Goal: Share content: Share content

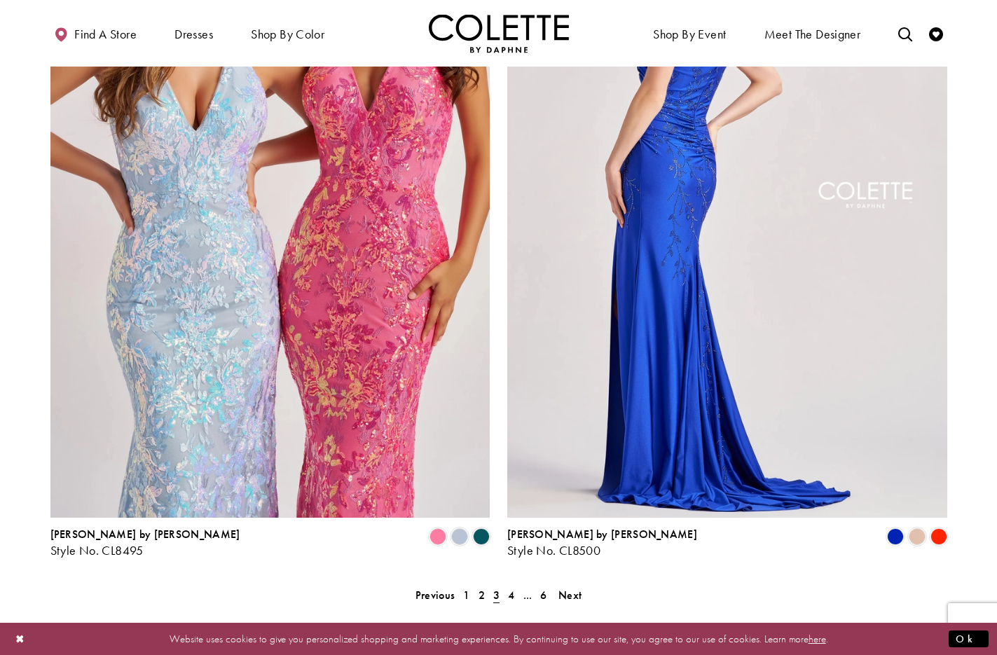
scroll to position [2619, 0]
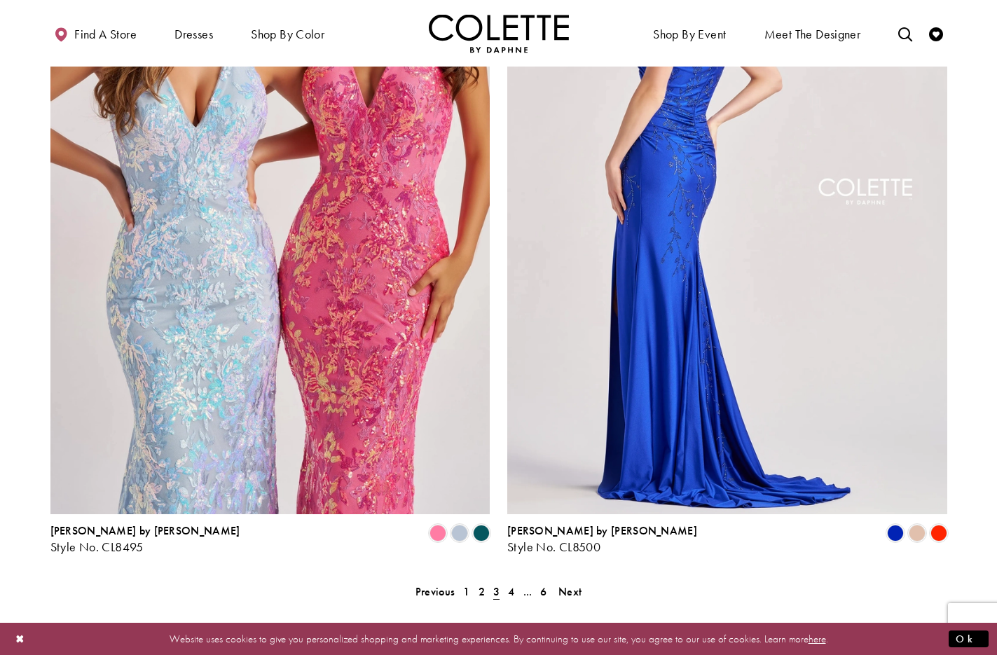
click at [666, 207] on img "Visit Colette by Daphne Style No. CL8500 Page" at bounding box center [727, 195] width 440 height 640
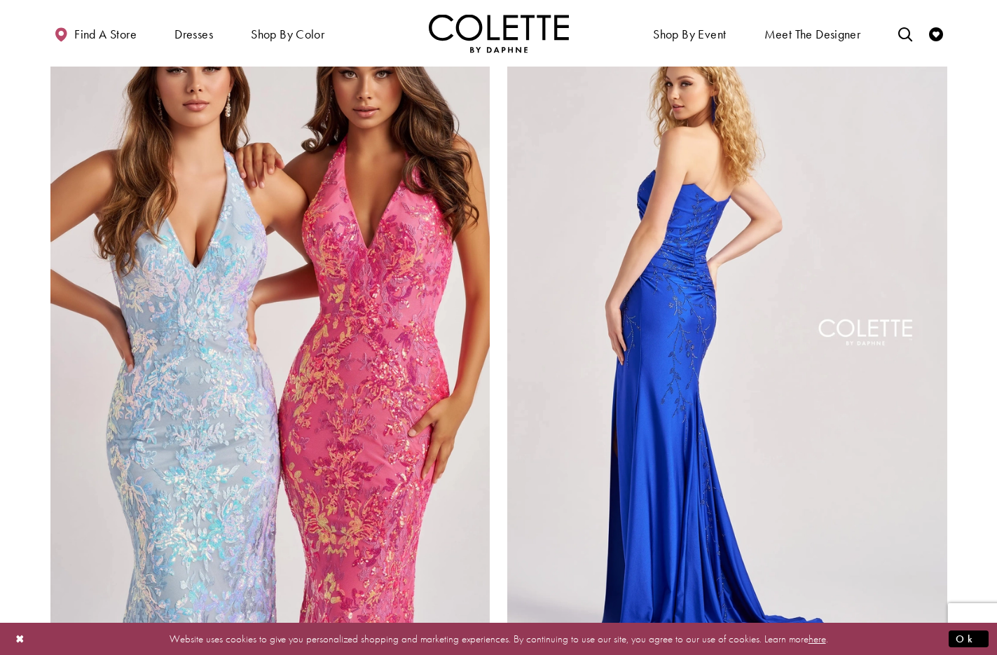
scroll to position [2454, 0]
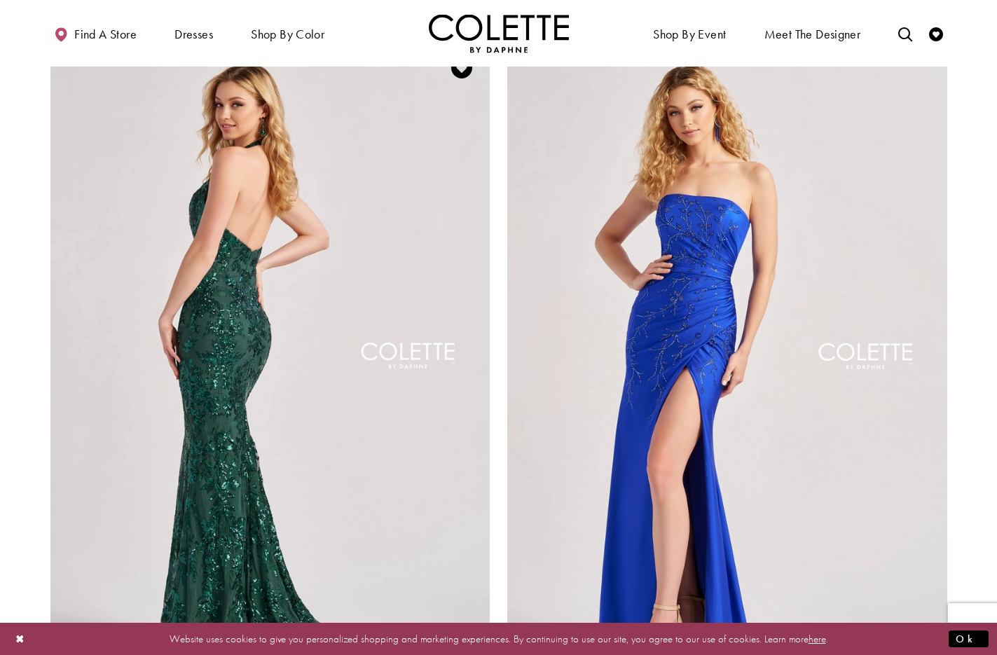
click at [284, 257] on img "Visit Colette by Daphne Style No. CL8495 Page" at bounding box center [270, 360] width 440 height 640
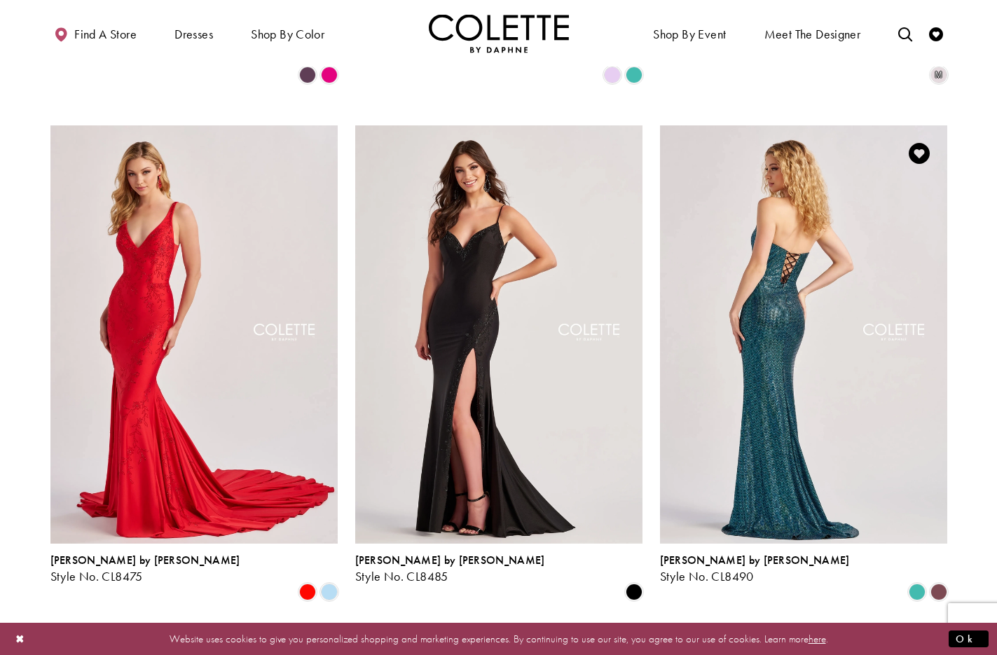
scroll to position [1843, 0]
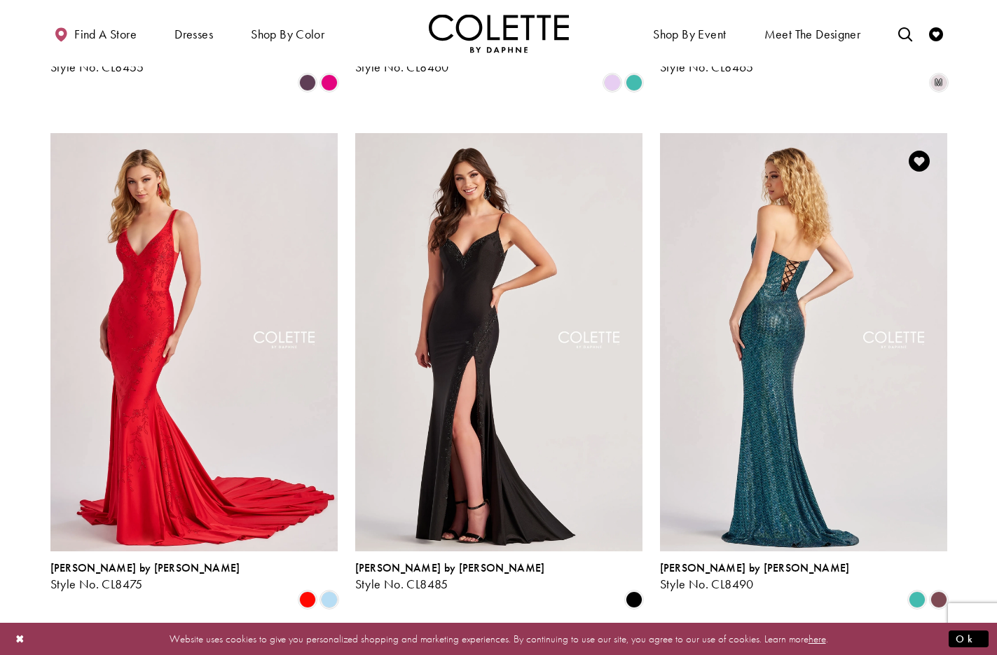
click at [797, 194] on img "Visit Colette by Daphne Style No. CL8490 Page" at bounding box center [803, 342] width 287 height 418
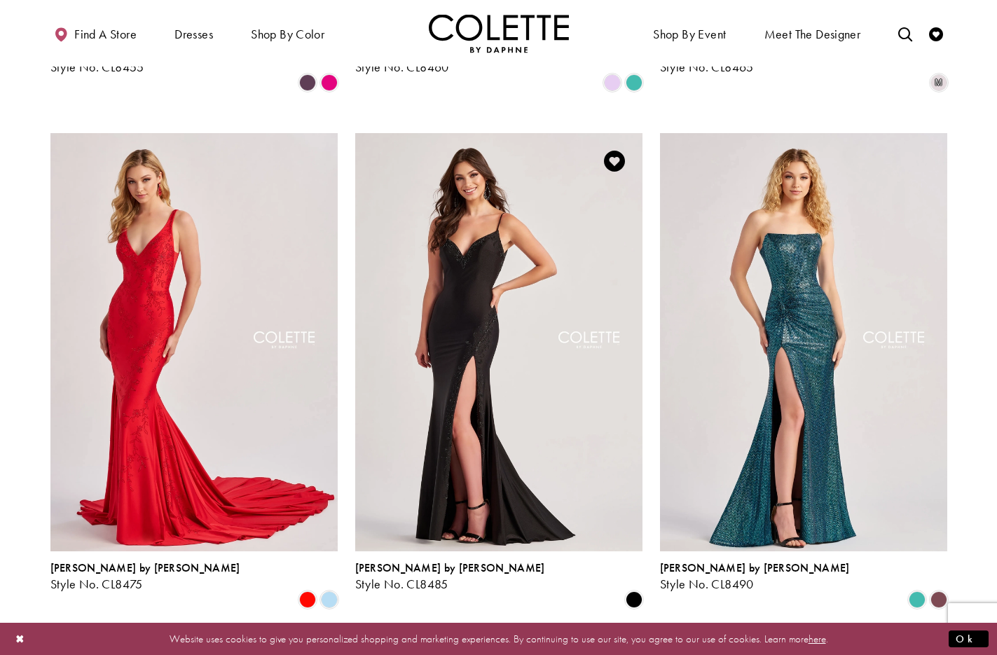
click at [503, 237] on img "Visit Colette by Daphne Style No. CL8485 Page" at bounding box center [498, 342] width 287 height 418
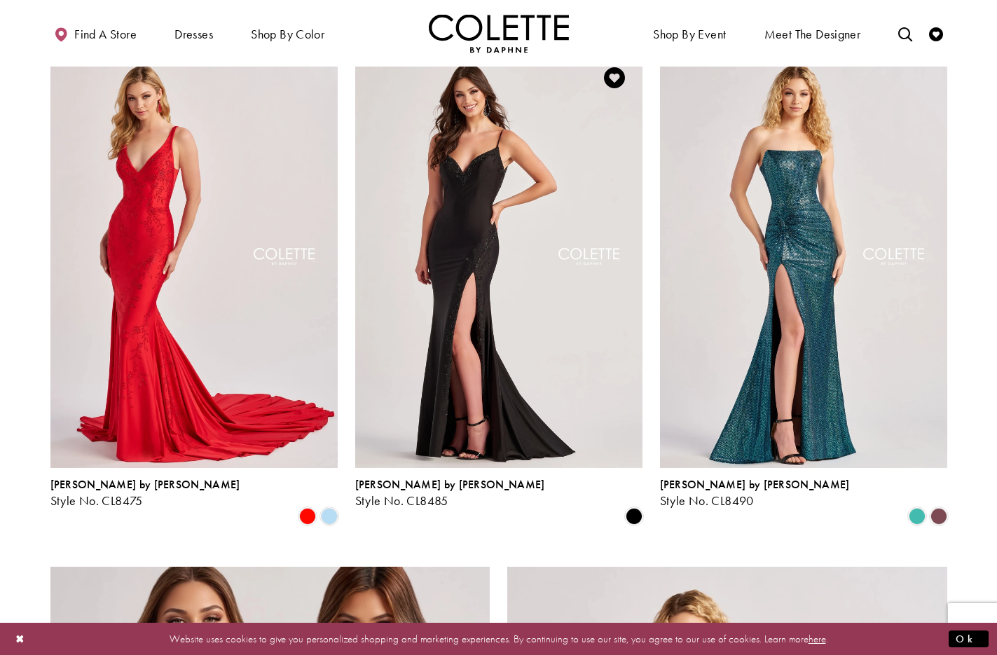
scroll to position [1862, 0]
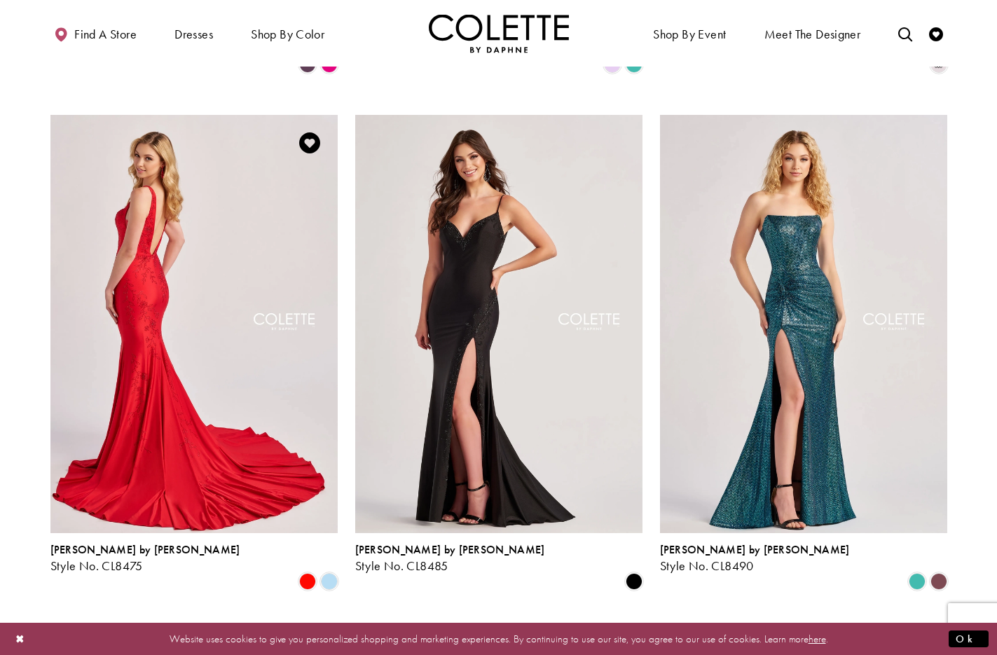
click at [177, 164] on img "Visit Colette by Daphne Style No. CL8475 Page" at bounding box center [193, 324] width 287 height 418
click at [182, 163] on img "Visit Colette by Daphne Style No. CL8475 Page" at bounding box center [193, 324] width 287 height 418
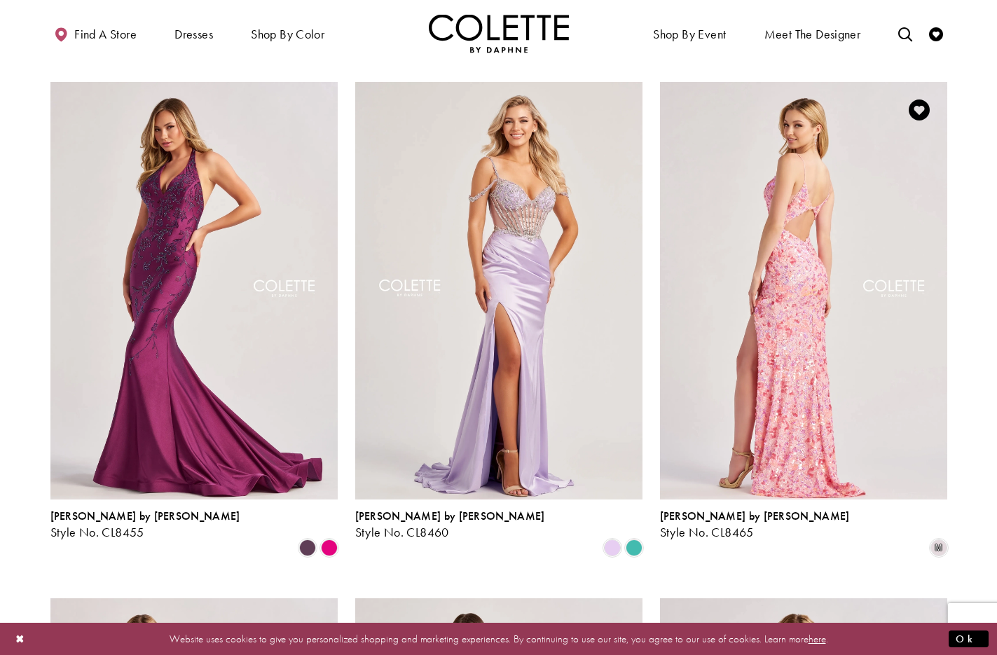
scroll to position [1377, 0]
click at [793, 172] on img "Visit Colette by Daphne Style No. CL8465 Page" at bounding box center [803, 292] width 287 height 418
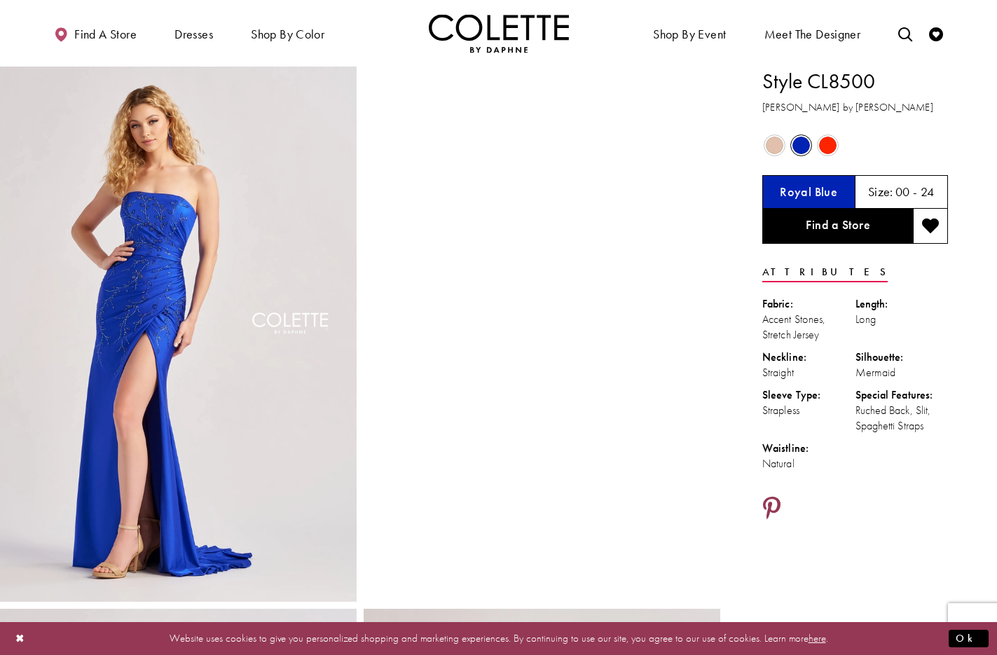
click at [776, 501] on icon "Share using Pinterest - Opens in new tab" at bounding box center [772, 509] width 18 height 25
click at [769, 499] on icon "Share using Pinterest - Opens in new tab" at bounding box center [772, 509] width 18 height 25
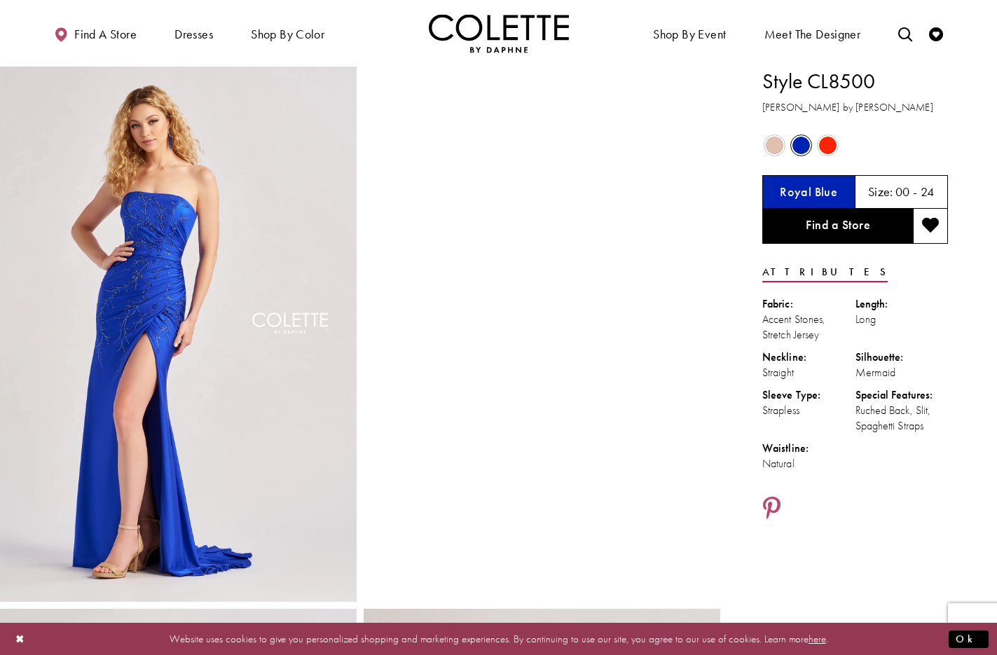
scroll to position [1, 0]
click at [775, 504] on icon "Share using Pinterest - Opens in new tab" at bounding box center [772, 508] width 18 height 25
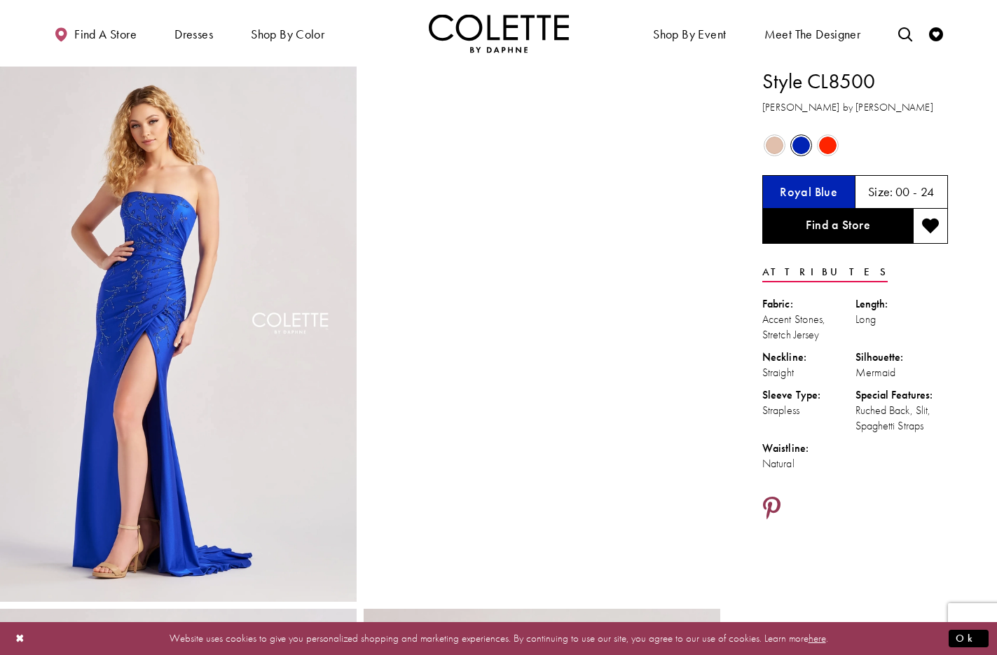
click at [774, 507] on icon "Share using Pinterest - Opens in new tab" at bounding box center [772, 509] width 18 height 25
click at [773, 502] on icon "Share using Pinterest - Opens in new tab" at bounding box center [772, 509] width 18 height 25
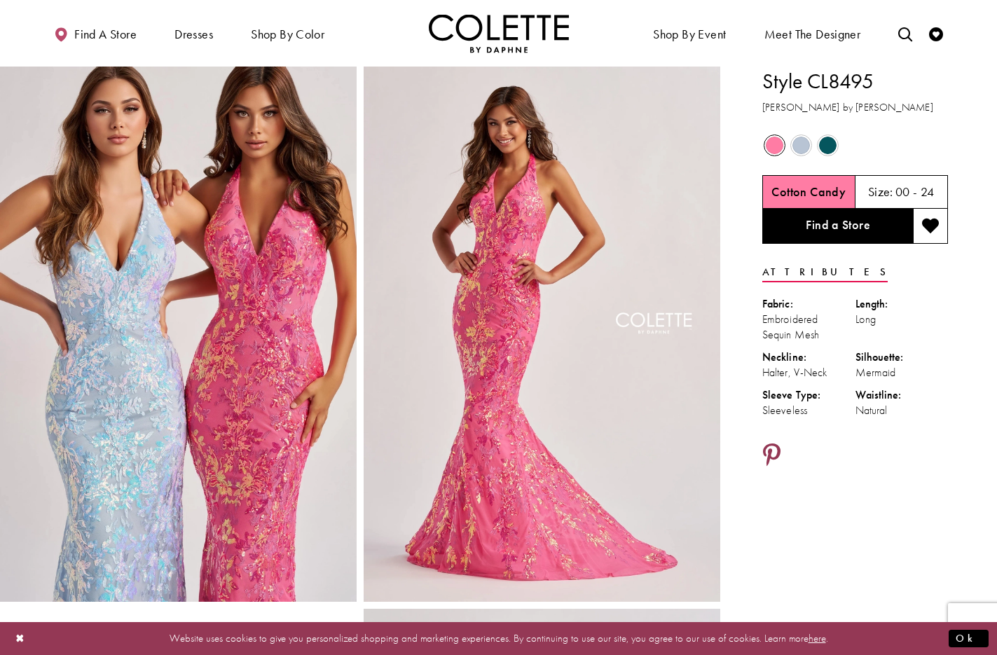
click at [771, 456] on icon "Share using Pinterest - Opens in new tab" at bounding box center [772, 456] width 18 height 25
click at [772, 449] on icon "Share using Pinterest - Opens in new tab" at bounding box center [772, 456] width 18 height 25
click at [773, 451] on icon "Share using Pinterest - Opens in new tab" at bounding box center [772, 456] width 18 height 25
click at [768, 446] on icon "Share using Pinterest - Opens in new tab" at bounding box center [772, 456] width 18 height 25
click at [768, 444] on icon "Share using Pinterest - Opens in new tab" at bounding box center [772, 456] width 18 height 25
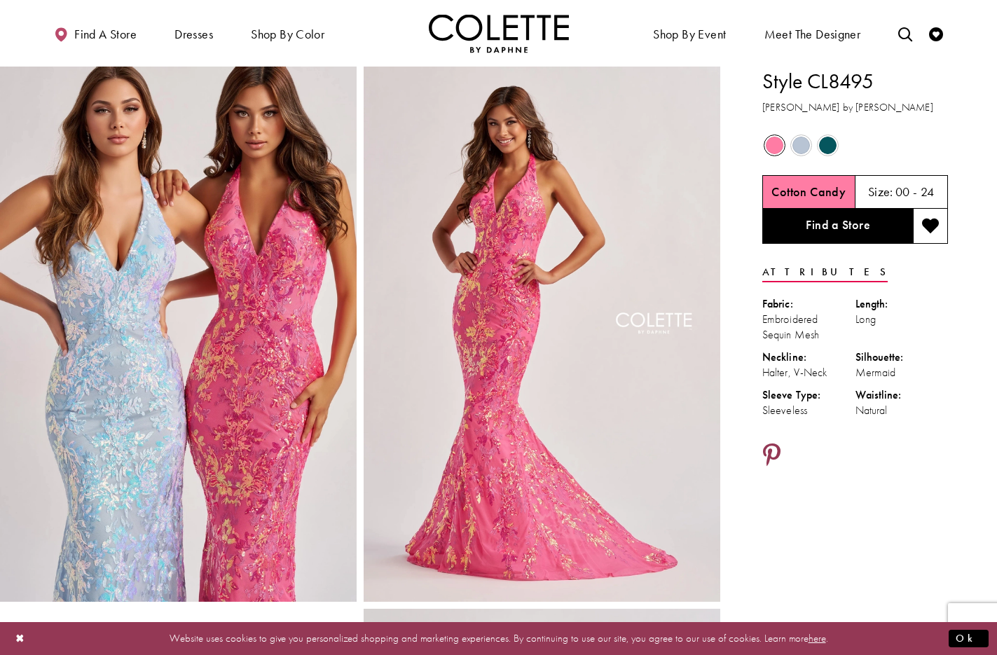
click at [769, 449] on icon "Share using Pinterest - Opens in new tab" at bounding box center [772, 456] width 18 height 25
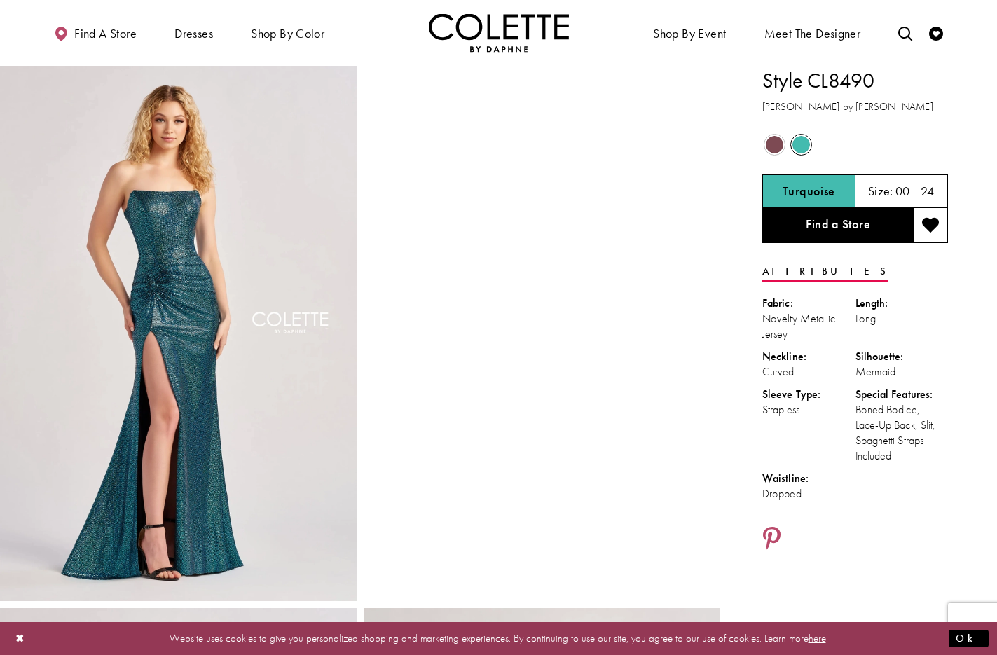
scroll to position [4, 0]
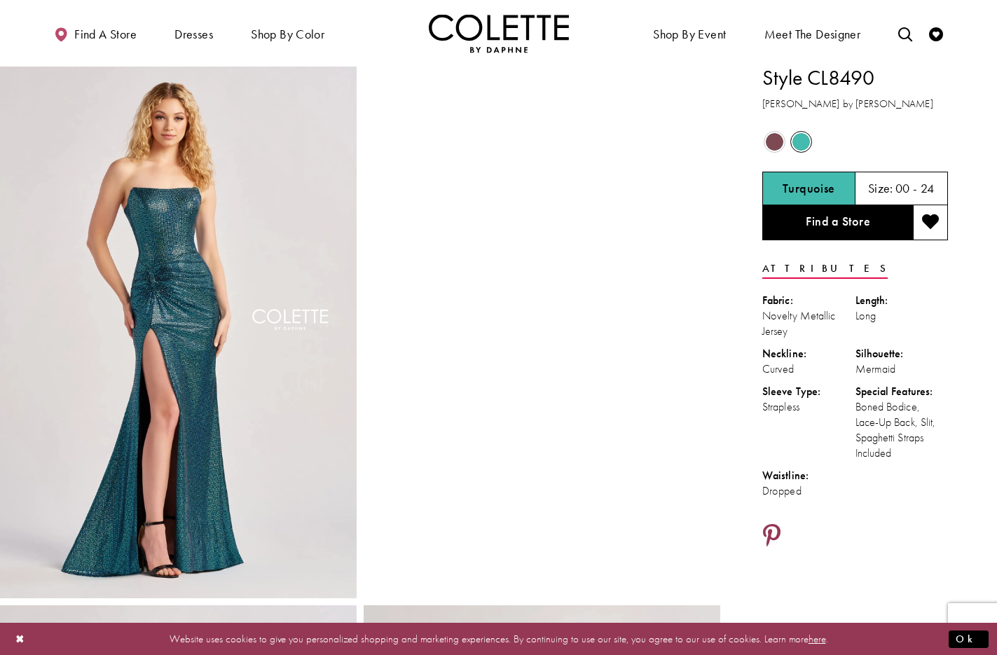
click at [779, 532] on icon "Share using Pinterest - Opens in new tab" at bounding box center [772, 536] width 18 height 25
click at [777, 531] on icon "Share using Pinterest - Opens in new tab" at bounding box center [772, 536] width 18 height 25
click at [779, 530] on icon "Share using Pinterest - Opens in new tab" at bounding box center [772, 536] width 18 height 25
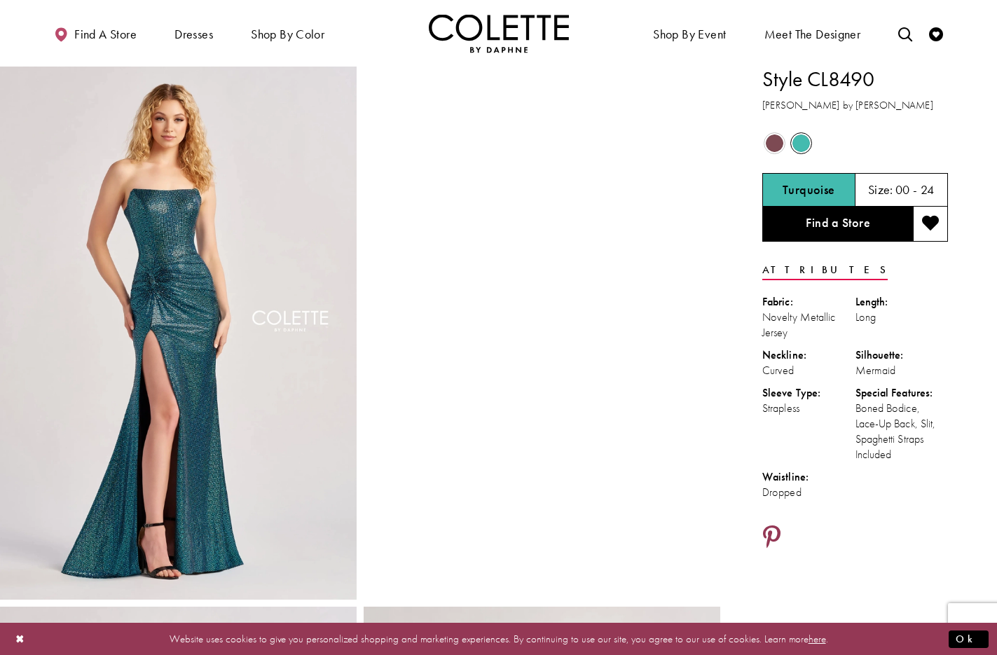
scroll to position [0, 0]
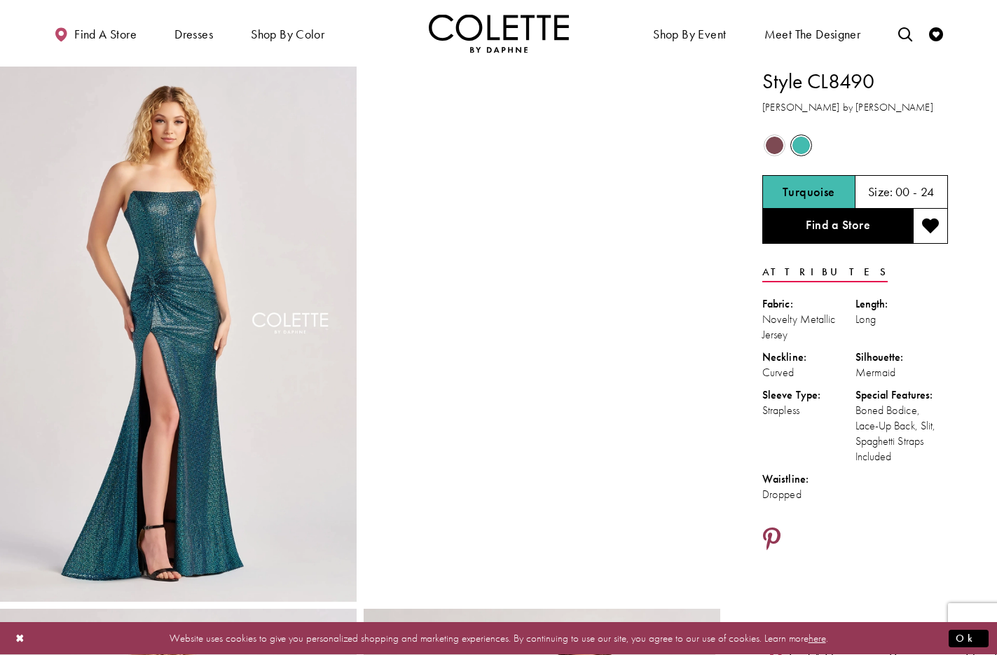
click at [769, 531] on icon "Share using Pinterest - Opens in new tab" at bounding box center [772, 540] width 18 height 25
drag, startPoint x: 359, startPoint y: 34, endPoint x: 369, endPoint y: 11, distance: 25.1
click at [359, 34] on ul "Find a store Dresses Dresses Occasion DAF'S FAVES EVENING DRESSES LONG DRESSES" at bounding box center [267, 33] width 463 height 39
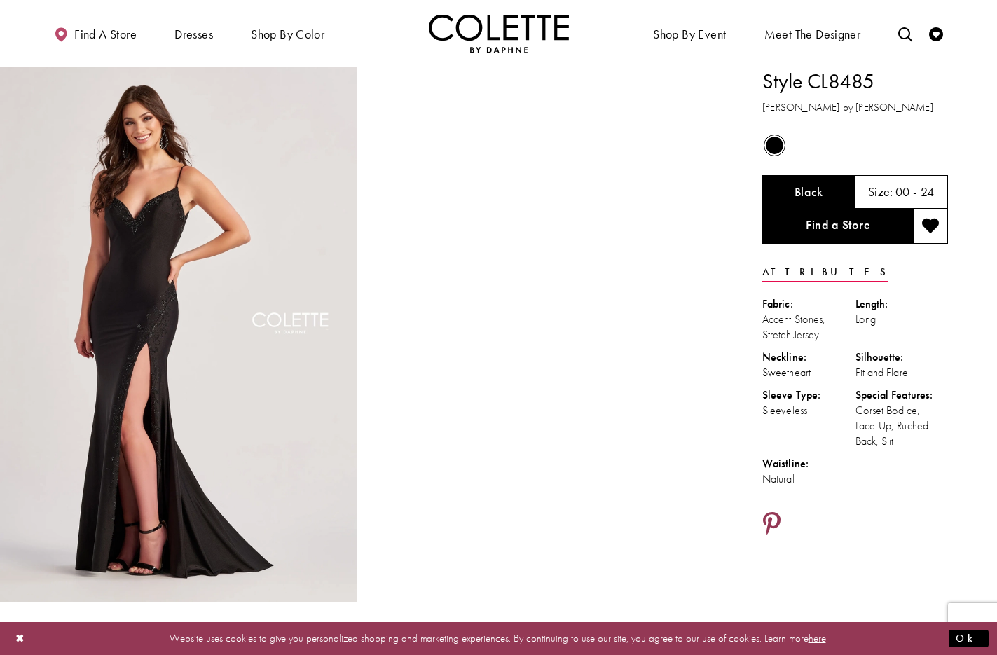
click at [776, 517] on icon "Share using Pinterest - Opens in new tab" at bounding box center [772, 524] width 18 height 25
click at [379, 34] on ul "Find a store Dresses Dresses Occasion DAF'S FAVES EVENING DRESSES LONG DRESSES" at bounding box center [267, 33] width 463 height 39
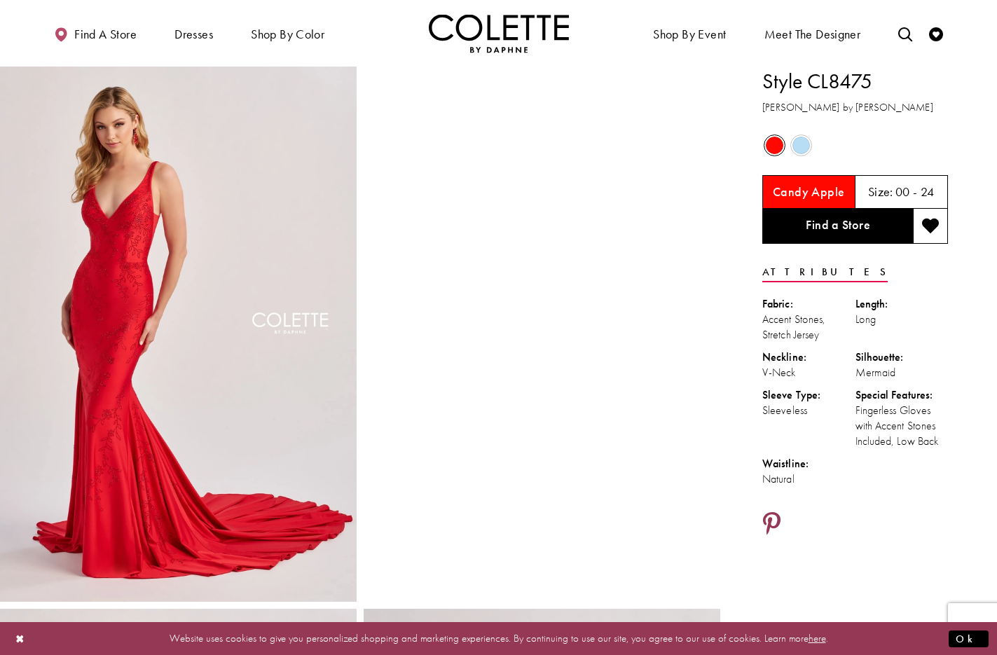
click at [768, 519] on icon "Share using Pinterest - Opens in new tab" at bounding box center [772, 524] width 18 height 25
click at [772, 516] on icon "Share using Pinterest - Opens in new tab" at bounding box center [772, 524] width 18 height 25
click at [775, 516] on icon "Share using Pinterest - Opens in new tab" at bounding box center [772, 524] width 18 height 25
click at [777, 521] on icon "Share using Pinterest - Opens in new tab" at bounding box center [772, 524] width 18 height 25
click at [777, 519] on icon "Share using Pinterest - Opens in new tab" at bounding box center [772, 524] width 18 height 25
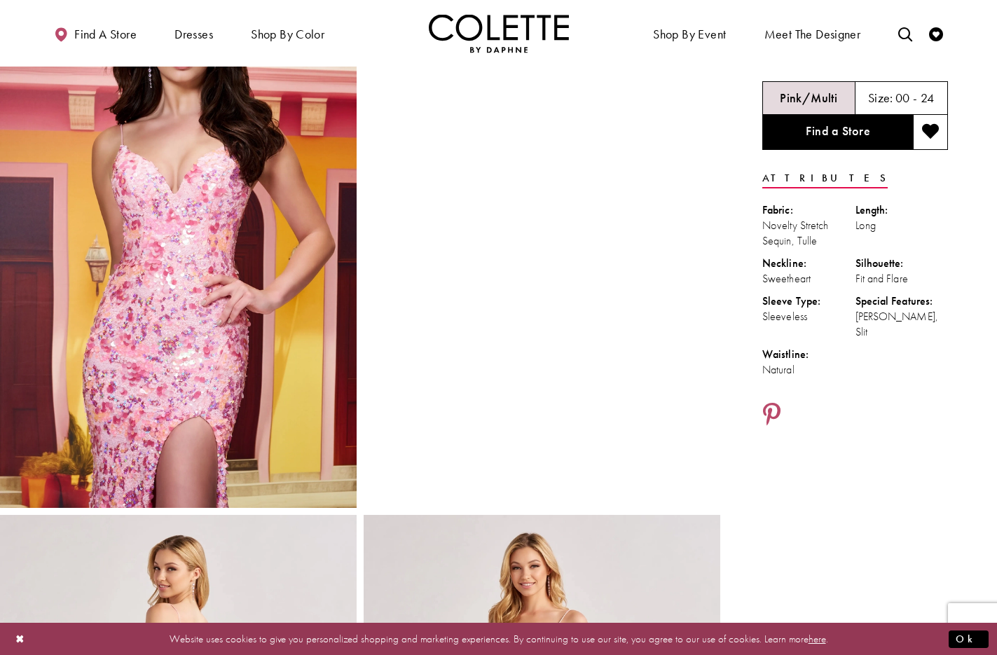
scroll to position [96, 0]
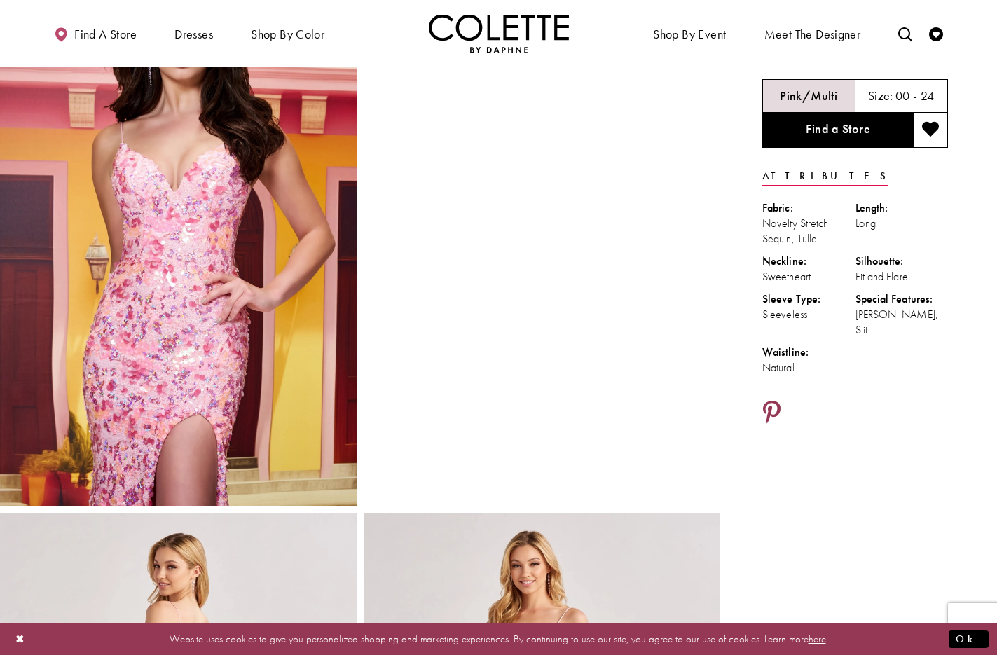
click at [772, 401] on icon "Share using Pinterest - Opens in new tab" at bounding box center [772, 413] width 18 height 25
click at [776, 401] on icon "Share using Pinterest - Opens in new tab" at bounding box center [772, 413] width 18 height 25
click at [773, 401] on icon "Share using Pinterest - Opens in new tab" at bounding box center [772, 413] width 18 height 25
click at [775, 401] on icon "Share using Pinterest - Opens in new tab" at bounding box center [772, 413] width 18 height 25
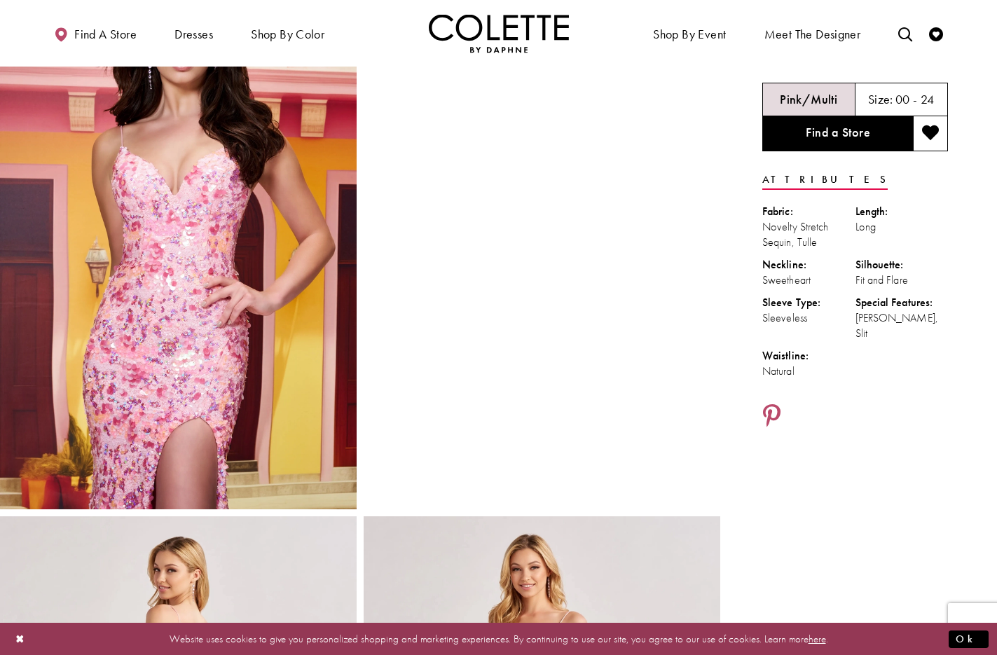
scroll to position [0, 0]
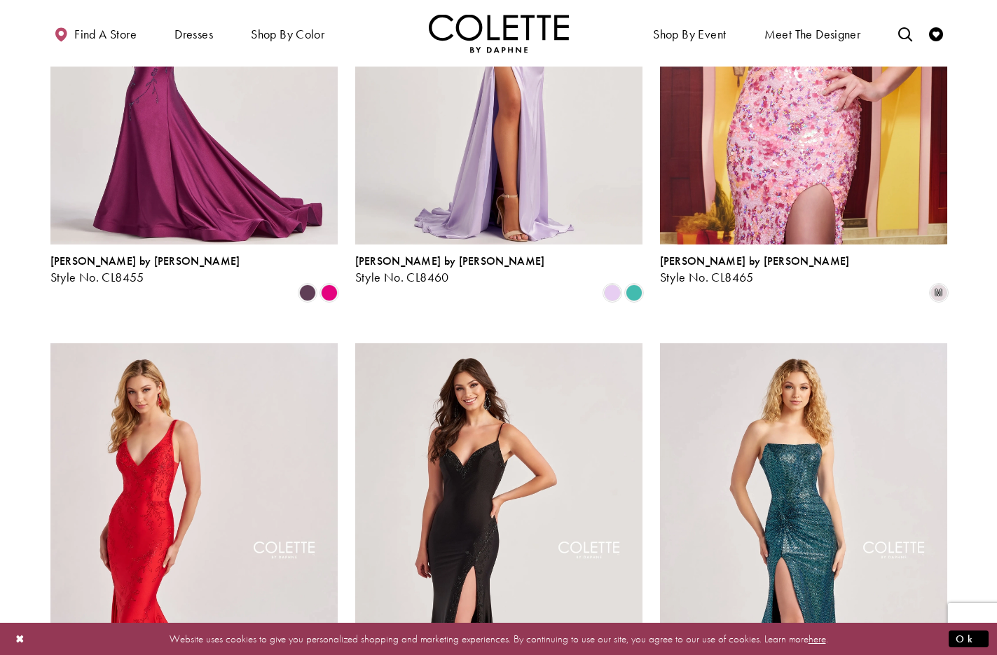
scroll to position [1377, 0]
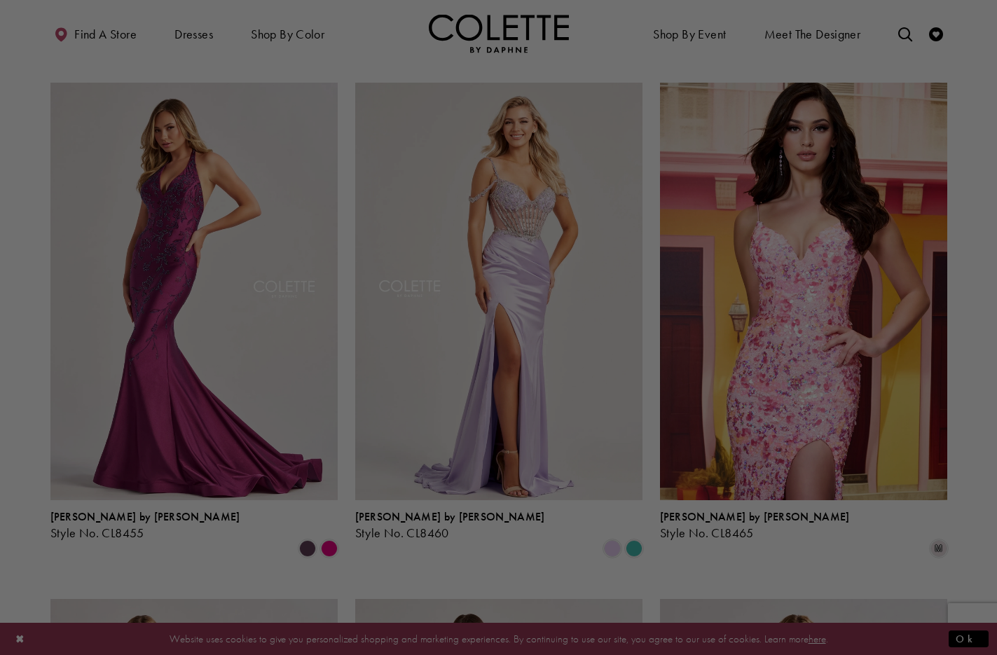
click at [514, 147] on div at bounding box center [503, 331] width 1007 height 662
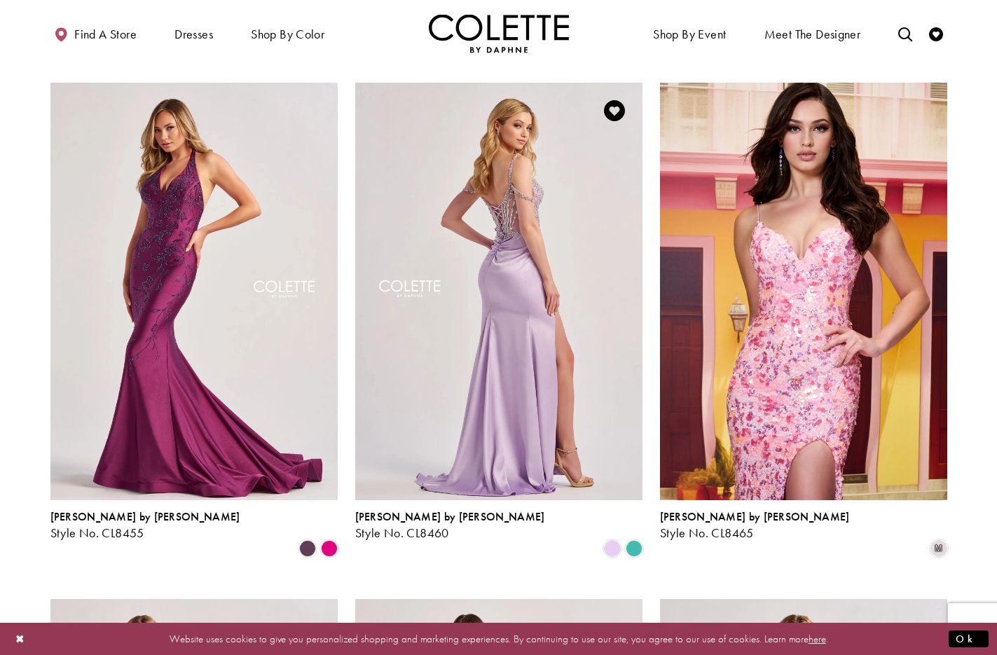
click at [525, 193] on img "Visit Colette by Daphne Style No. CL8460 Page" at bounding box center [498, 292] width 287 height 418
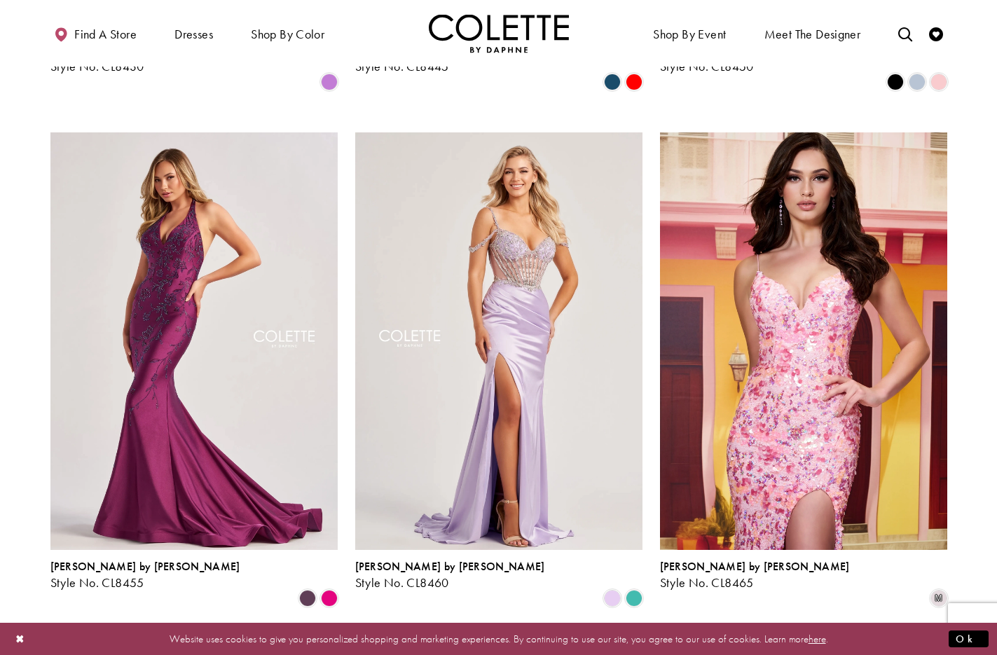
scroll to position [1356, 0]
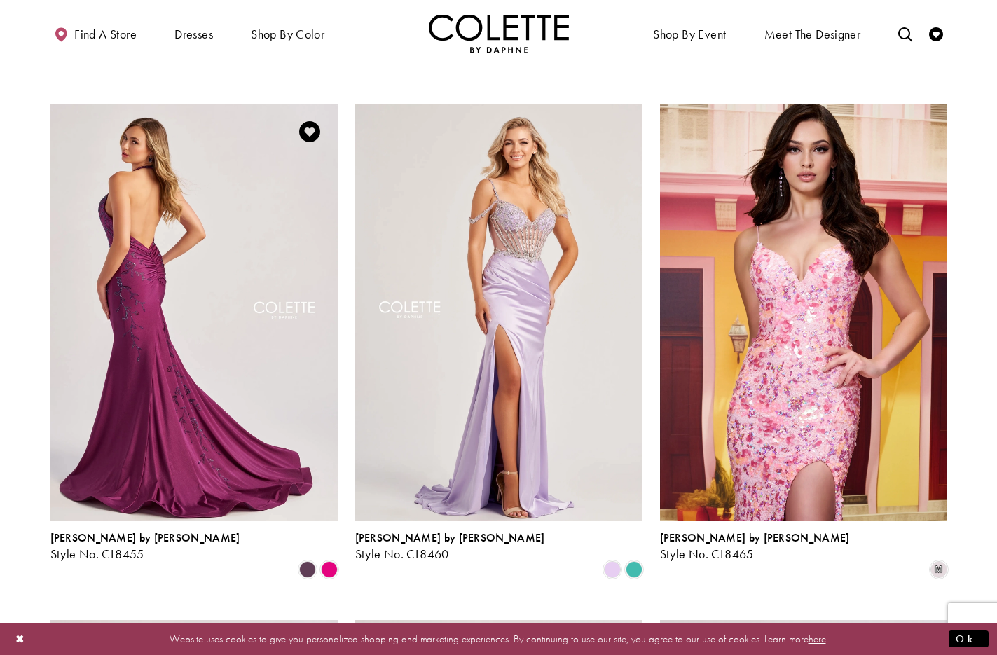
click at [177, 191] on img "Visit Colette by Daphne Style No. CL8455 Page" at bounding box center [193, 313] width 287 height 418
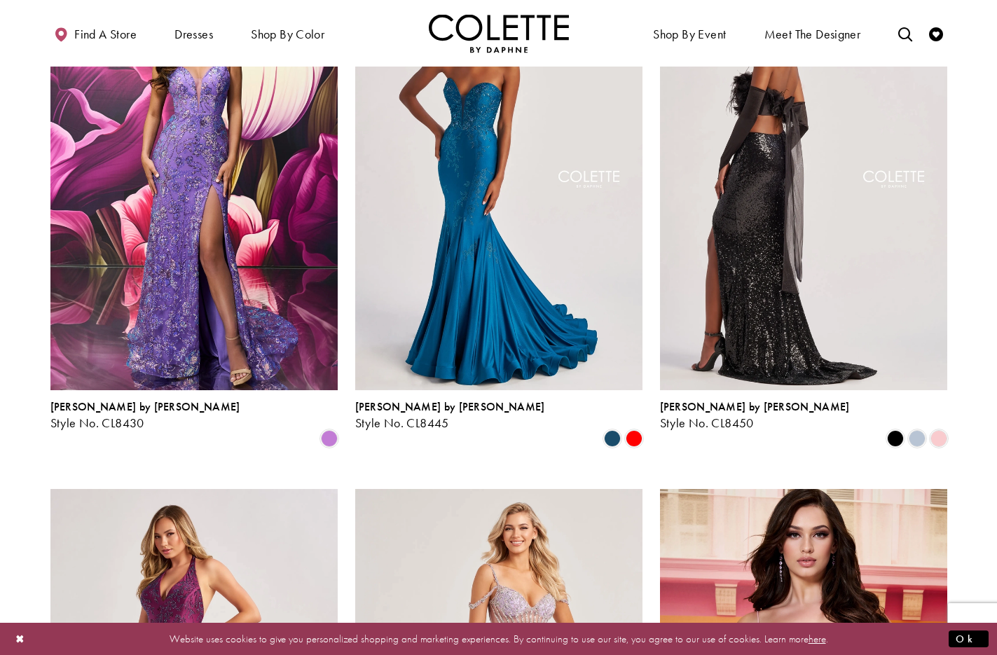
scroll to position [916, 0]
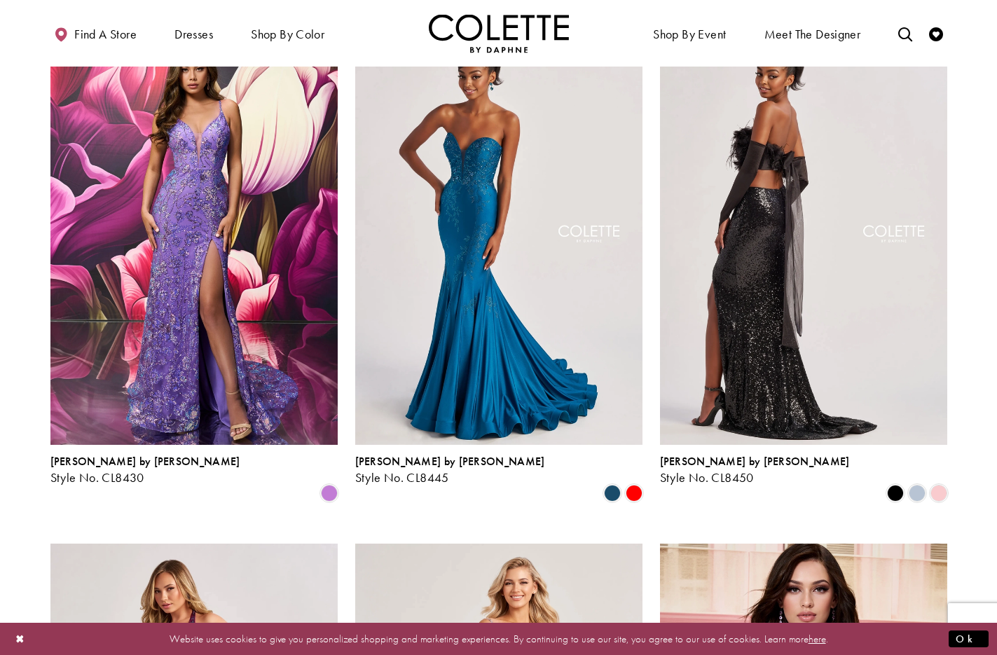
click at [762, 168] on img "Visit Colette by Daphne Style No. CL8450 Page" at bounding box center [803, 236] width 287 height 418
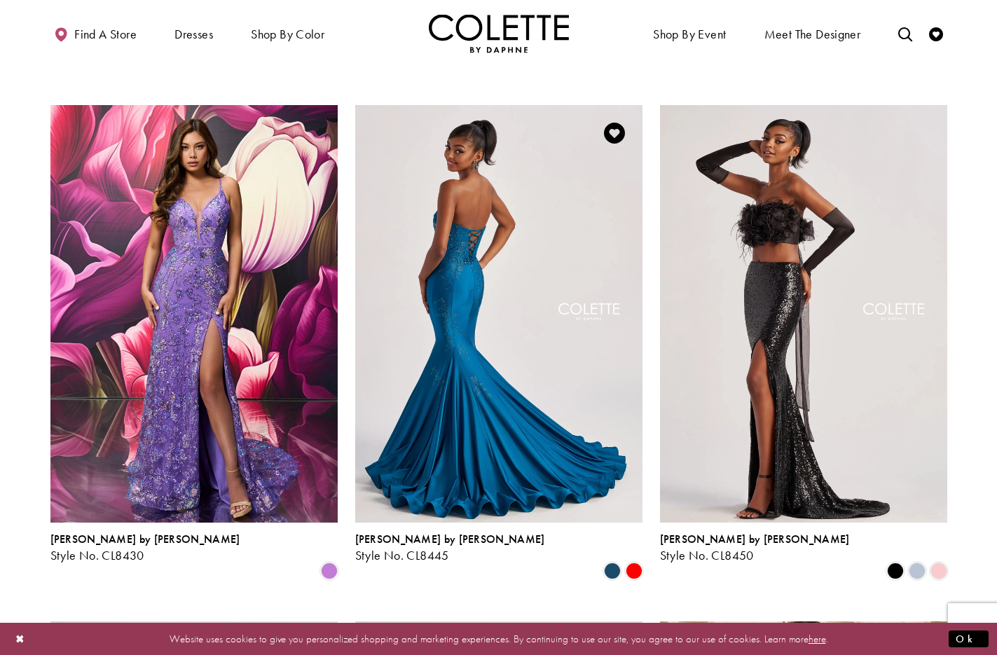
scroll to position [797, 0]
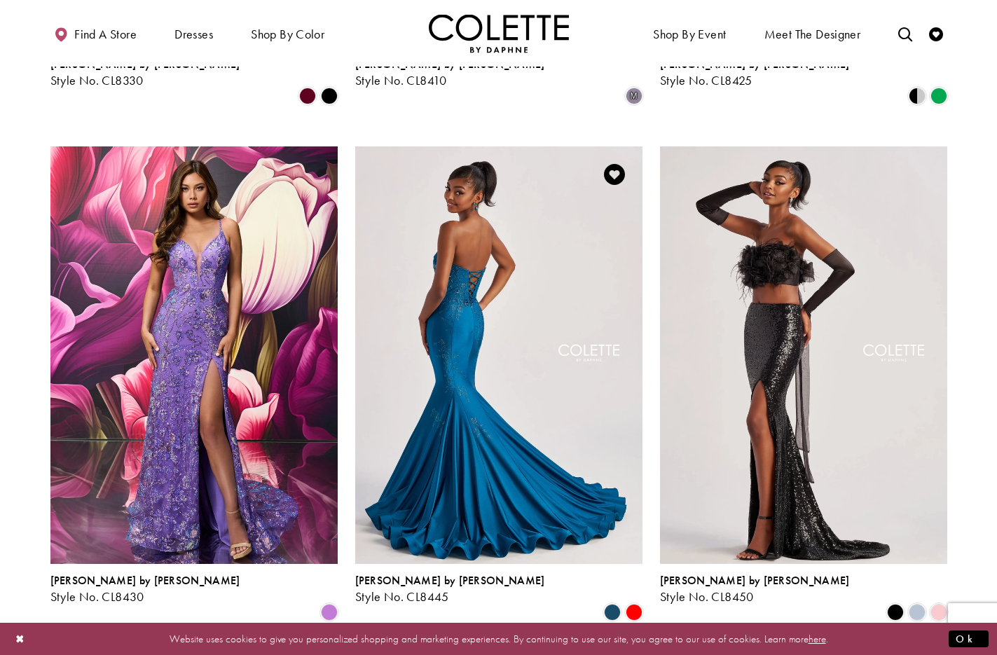
click at [470, 231] on img "Visit Colette by Daphne Style No. CL8445 Page" at bounding box center [498, 355] width 287 height 418
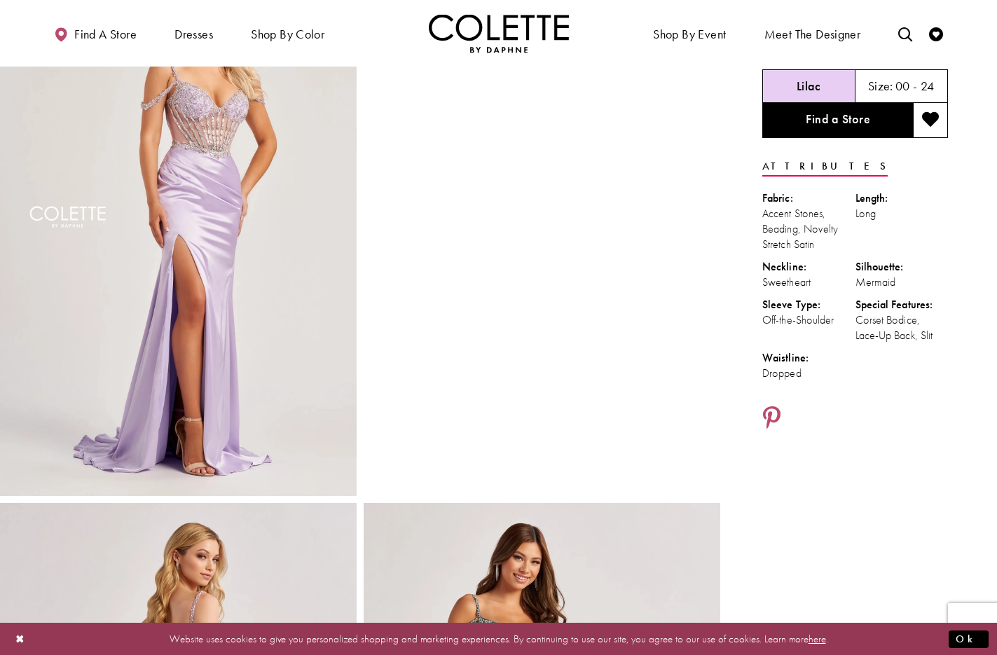
scroll to position [145, 0]
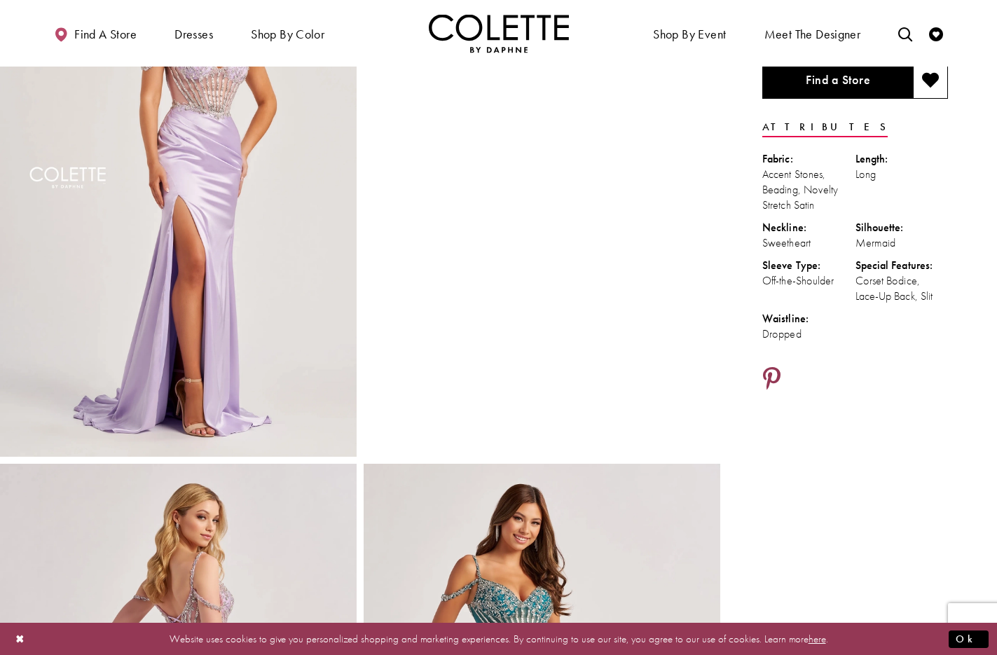
click at [773, 379] on icon "Share using Pinterest - Opens in new tab" at bounding box center [772, 379] width 18 height 25
click at [775, 374] on icon "Share using Pinterest - Opens in new tab" at bounding box center [772, 379] width 18 height 25
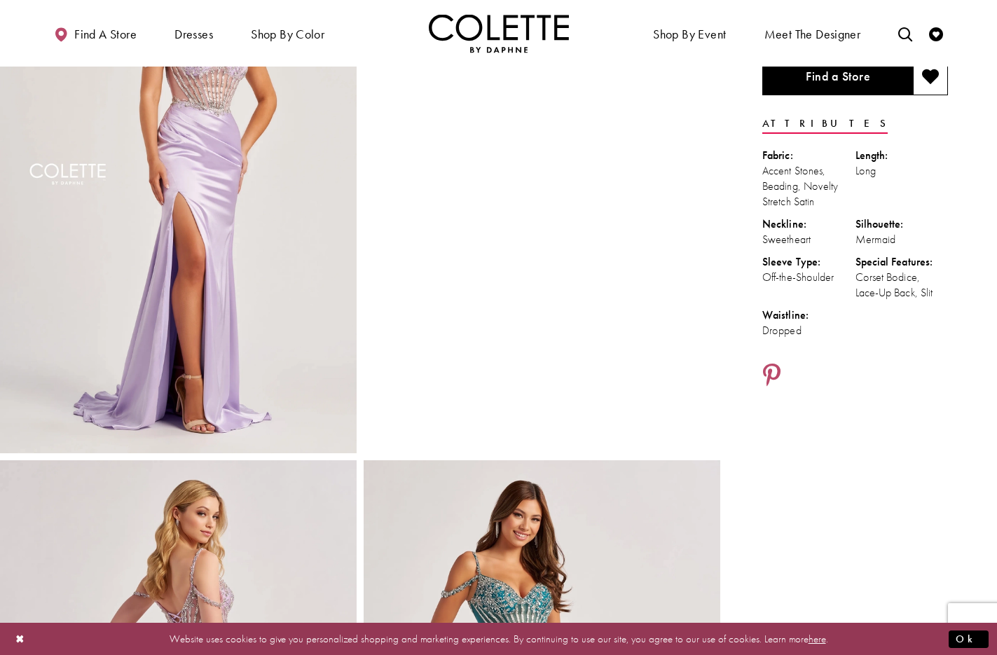
scroll to position [146, 0]
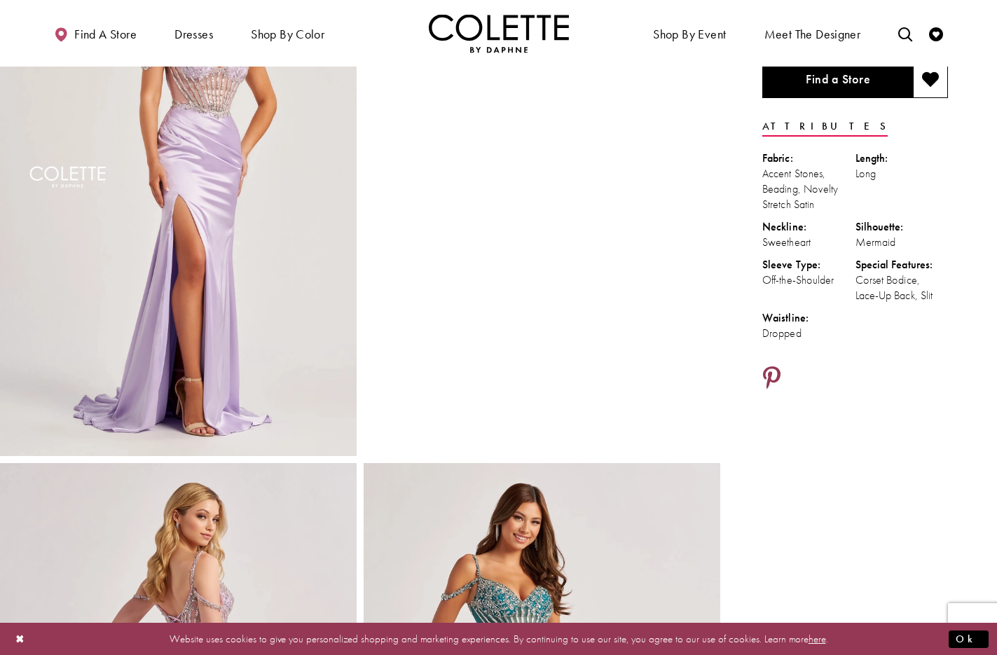
click at [773, 371] on icon "Share using Pinterest - Opens in new tab" at bounding box center [772, 379] width 18 height 25
click at [773, 375] on icon "Share using Pinterest - Opens in new tab" at bounding box center [772, 379] width 18 height 25
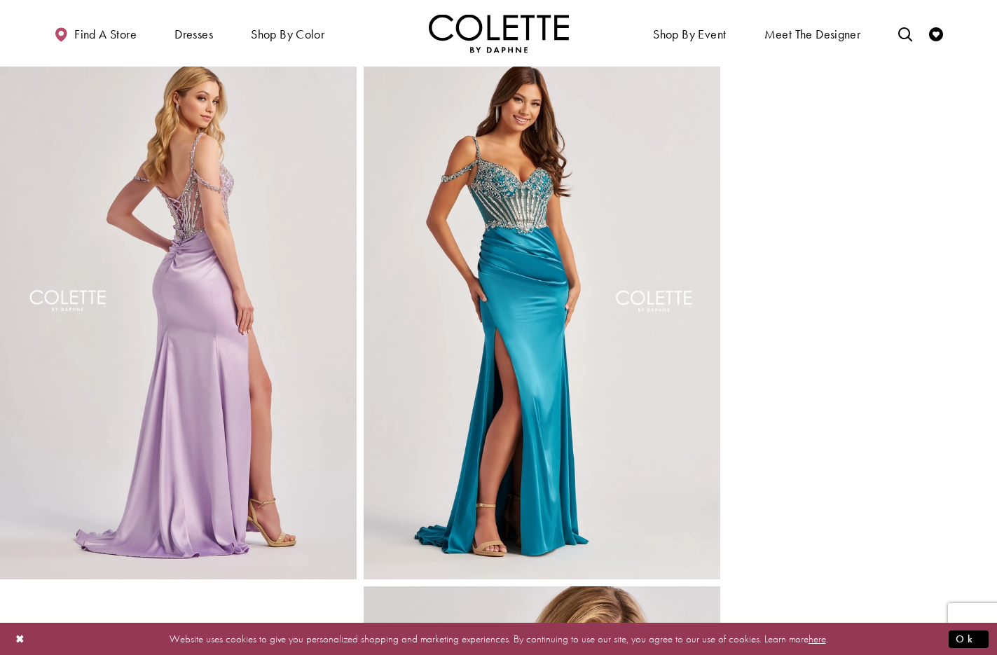
scroll to position [0, 0]
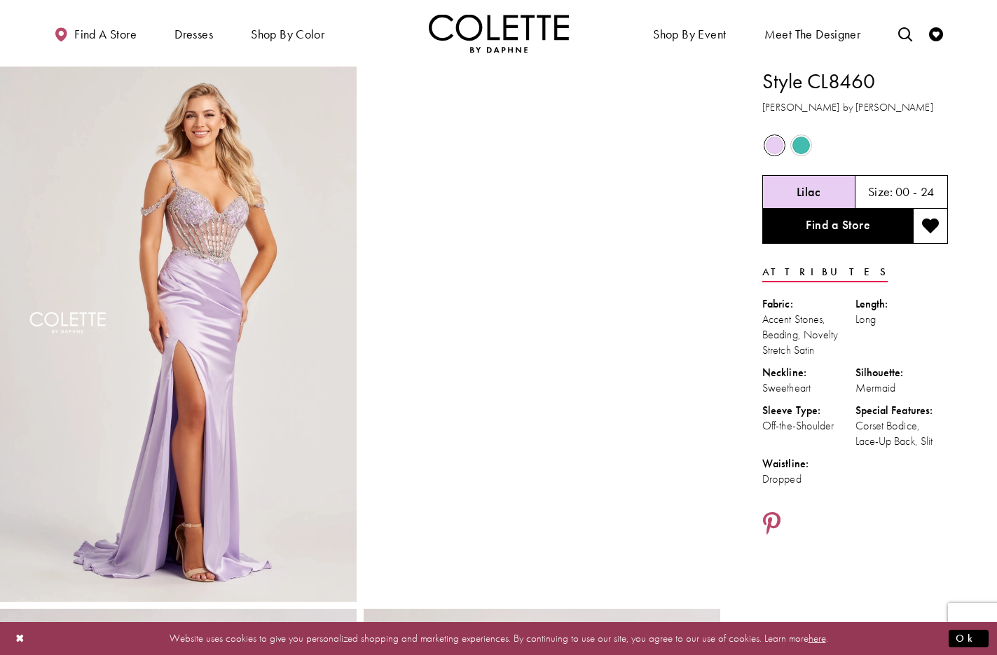
click at [357, 39] on ul "Find a store Dresses Dresses Occasion DAF'S FAVES EVENING DRESSES LONG DRESSES" at bounding box center [267, 33] width 463 height 39
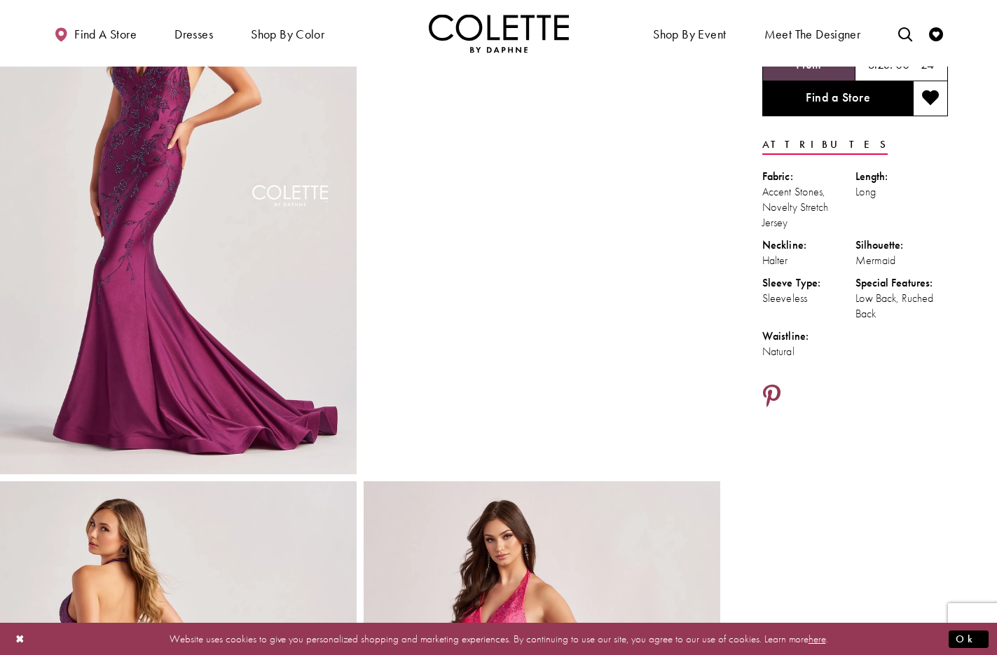
click at [779, 397] on icon "Share using Pinterest - Opens in new tab" at bounding box center [772, 397] width 18 height 25
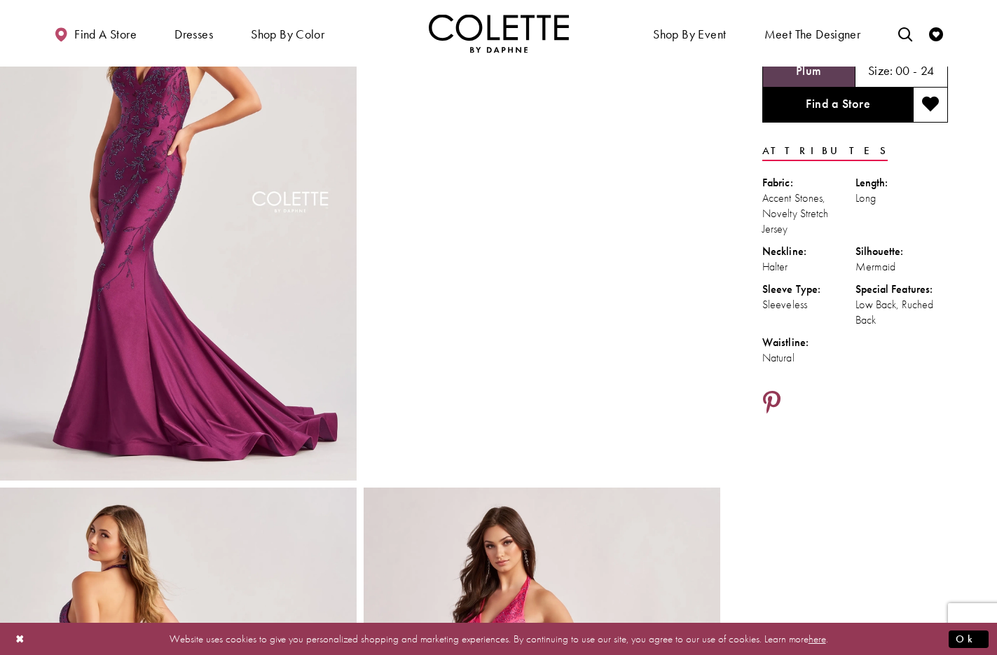
click at [772, 401] on icon "Share using Pinterest - Opens in new tab" at bounding box center [772, 403] width 18 height 25
click at [774, 397] on icon "Share using Pinterest - Opens in new tab" at bounding box center [772, 403] width 18 height 25
click at [775, 395] on icon "Share using Pinterest - Opens in new tab" at bounding box center [772, 403] width 18 height 25
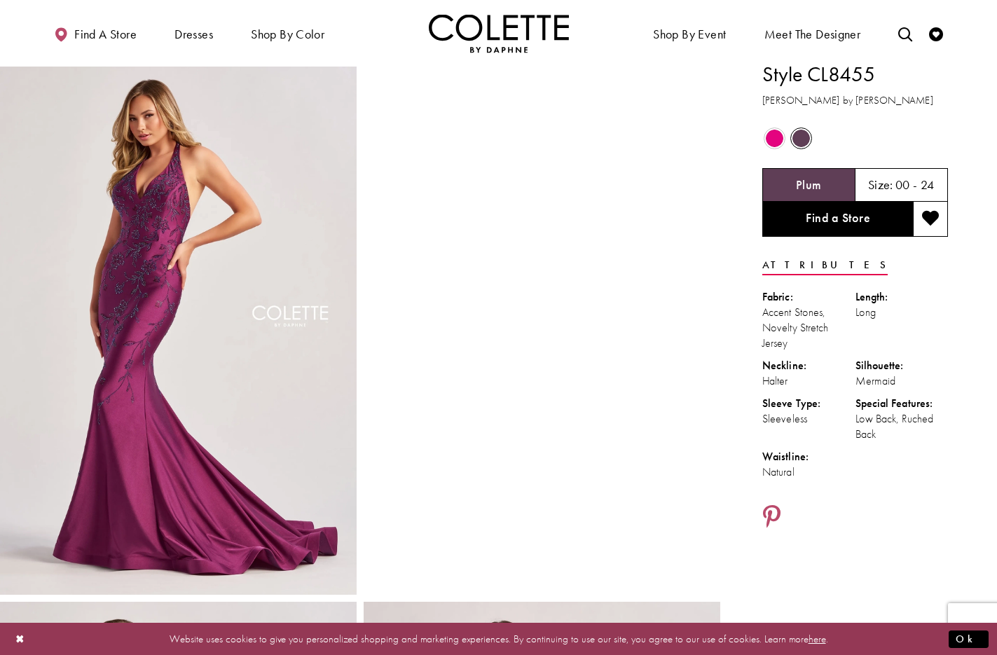
scroll to position [0, 0]
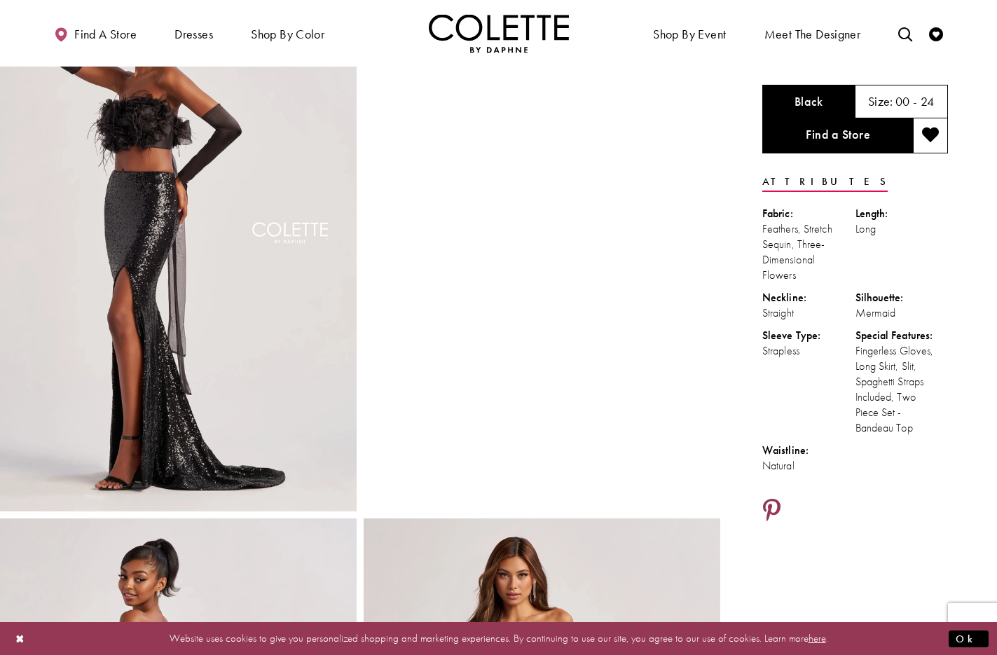
click at [776, 508] on icon "Share using Pinterest - Opens in new tab" at bounding box center [772, 511] width 18 height 25
click at [774, 507] on icon "Share using Pinterest - Opens in new tab" at bounding box center [772, 512] width 18 height 25
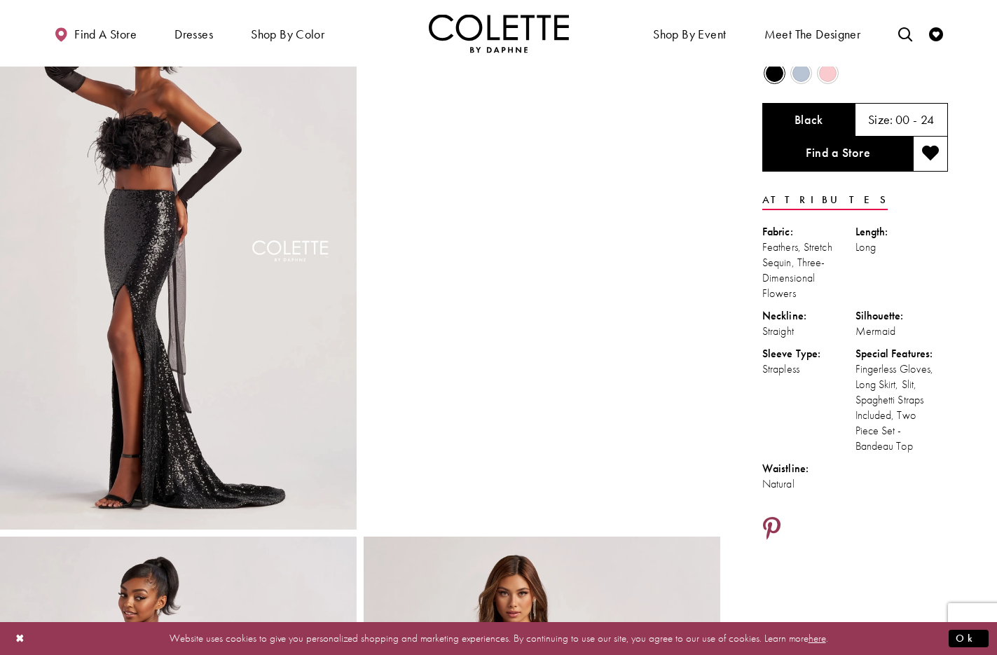
click at [779, 519] on icon "Share using Pinterest - Opens in new tab" at bounding box center [772, 529] width 18 height 25
click at [774, 525] on icon "Share using Pinterest - Opens in new tab" at bounding box center [772, 530] width 18 height 25
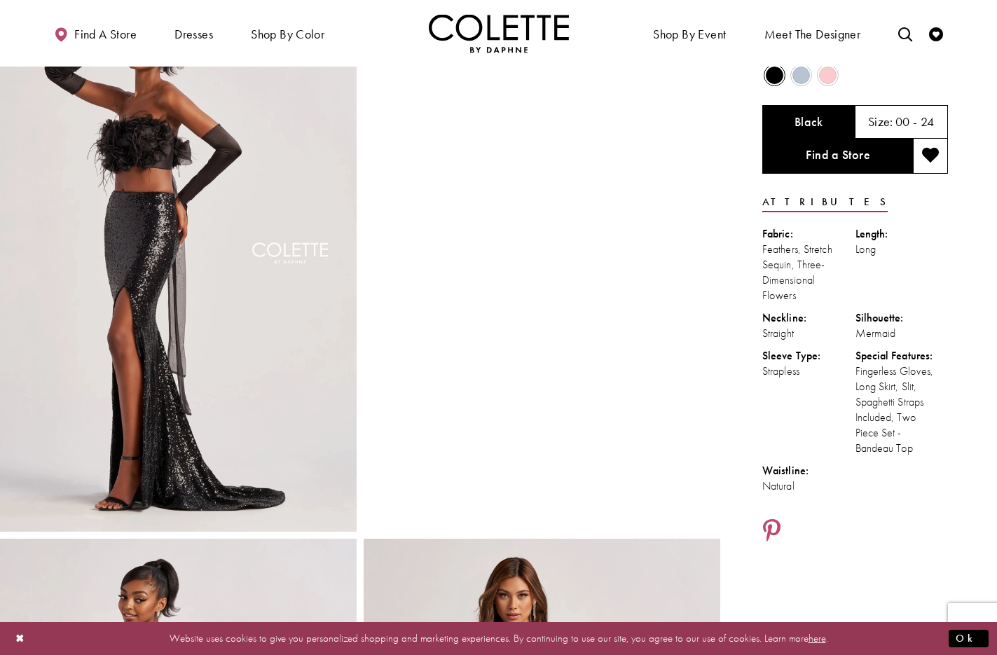
scroll to position [68, 0]
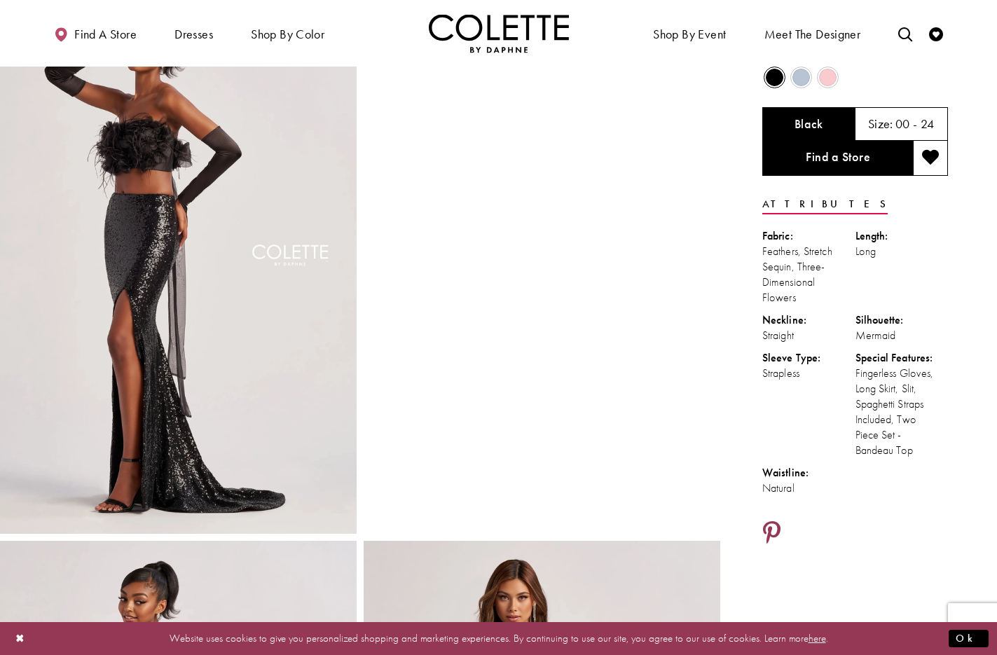
click at [773, 525] on icon "Share using Pinterest - Opens in new tab" at bounding box center [772, 533] width 18 height 25
click at [773, 533] on icon "Share using Pinterest - Opens in new tab" at bounding box center [772, 534] width 18 height 25
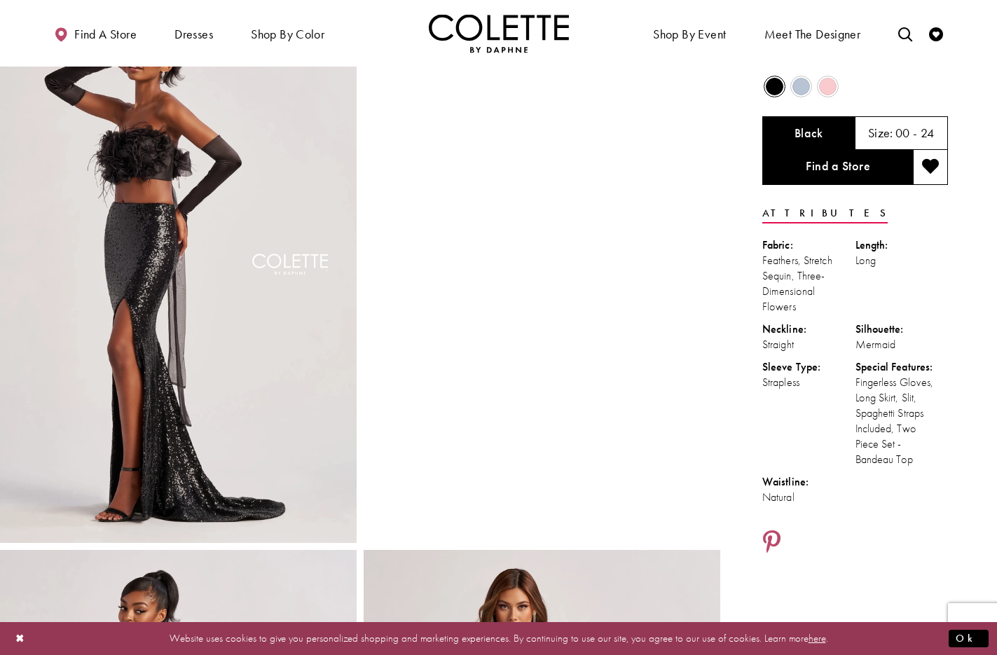
scroll to position [0, 0]
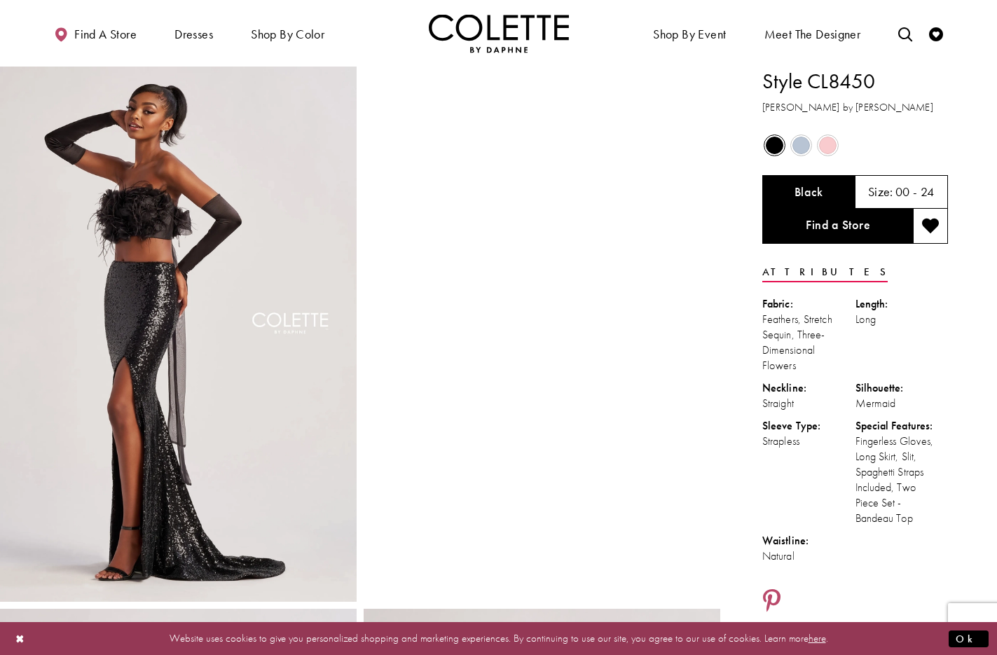
click at [373, 12] on div "Find a store Dresses Dresses Occasion" at bounding box center [498, 33] width 897 height 67
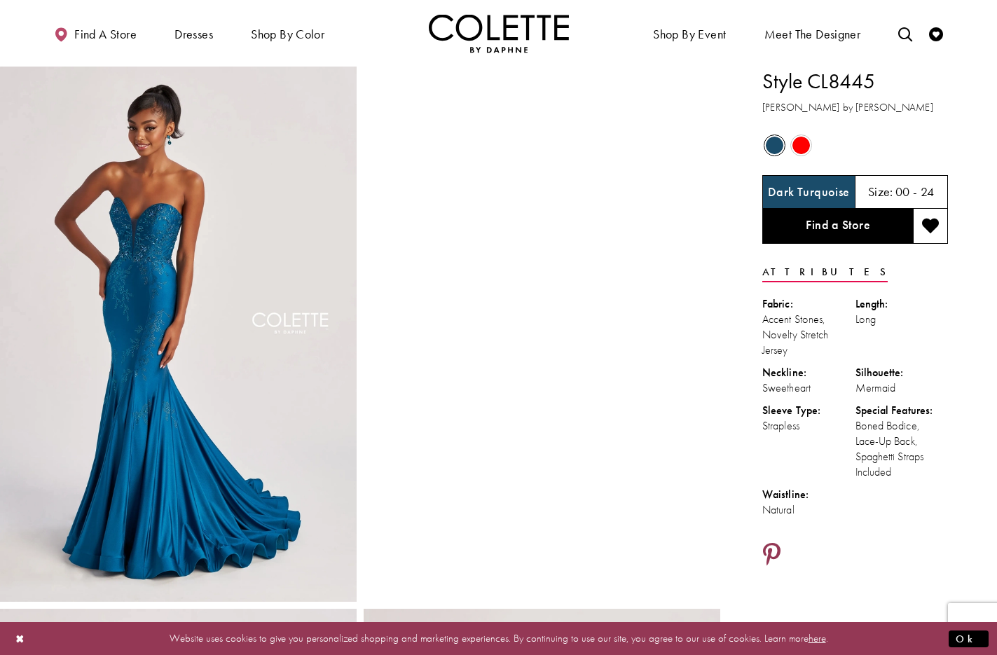
click at [772, 552] on icon "Share using Pinterest - Opens in new tab" at bounding box center [772, 555] width 18 height 25
click at [775, 550] on icon "Share using Pinterest - Opens in new tab" at bounding box center [772, 555] width 18 height 25
click at [773, 552] on icon "Share using Pinterest - Opens in new tab" at bounding box center [772, 555] width 18 height 25
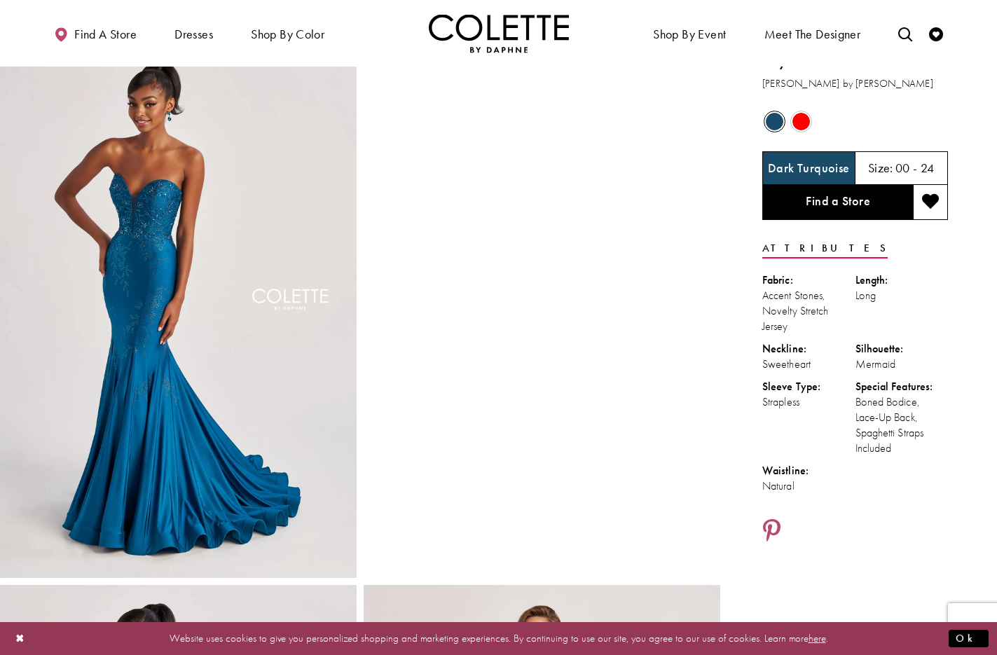
scroll to position [25, 0]
click at [772, 525] on icon "Share using Pinterest - Opens in new tab" at bounding box center [772, 531] width 18 height 25
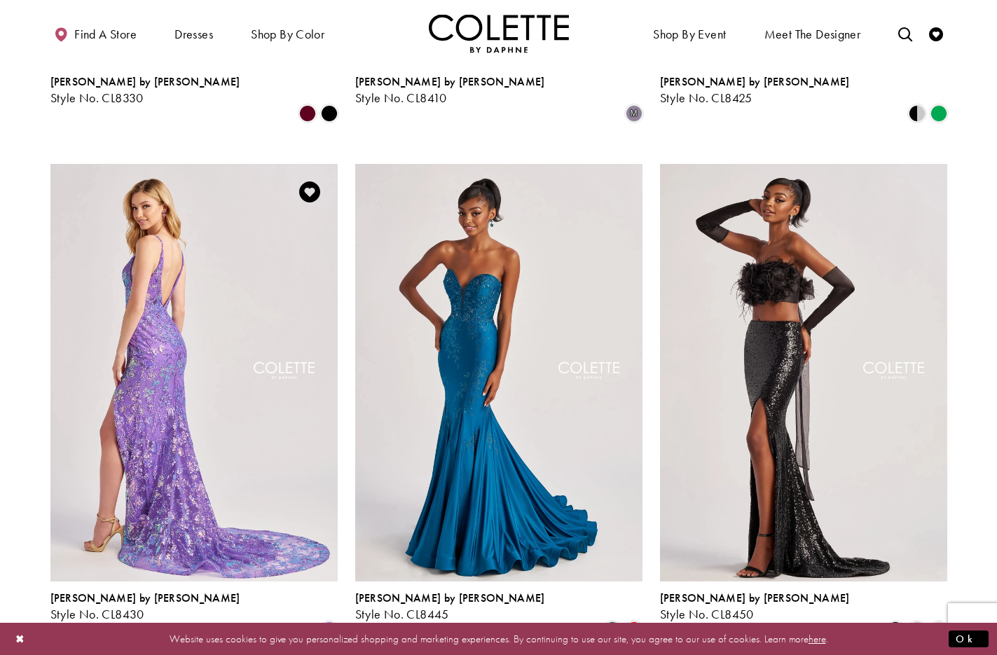
scroll to position [780, 0]
click at [175, 265] on img "Visit Colette by Daphne Style No. CL8430 Page" at bounding box center [193, 372] width 287 height 418
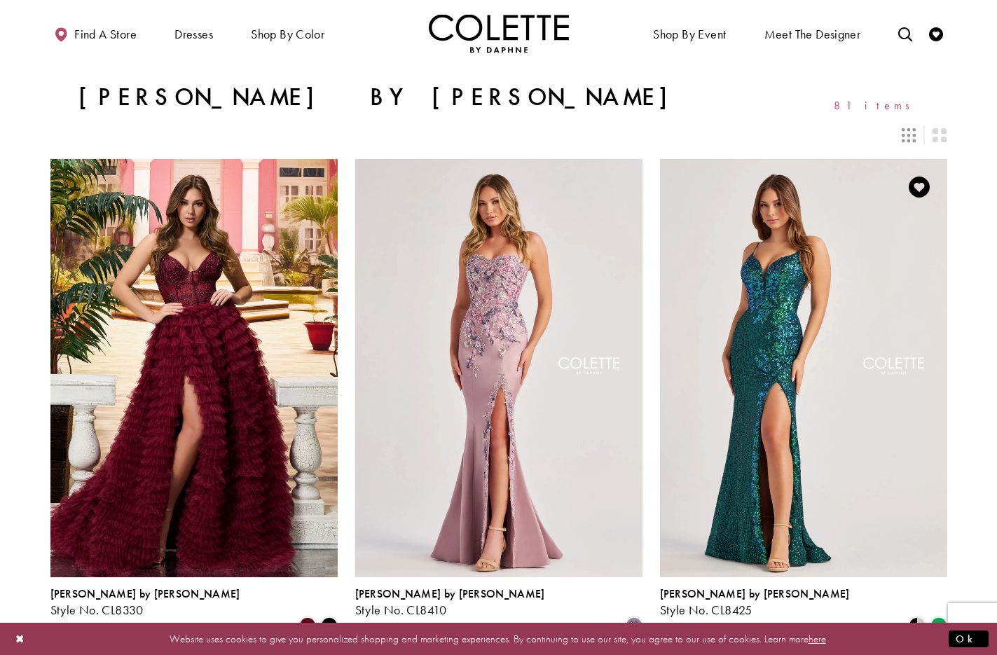
scroll to position [263, 0]
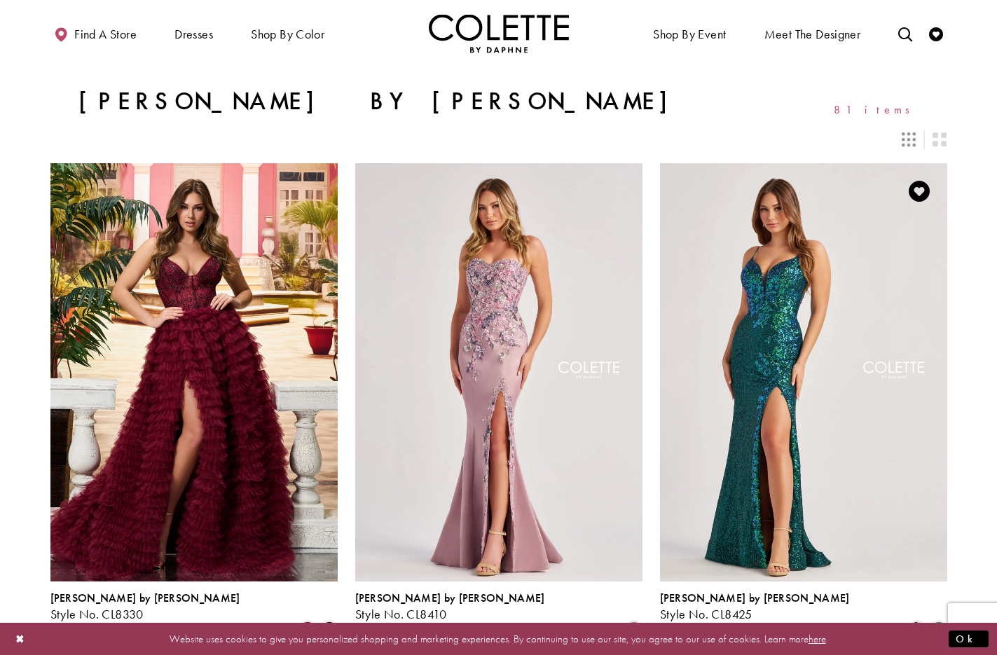
click at [792, 277] on img "Visit Colette by Daphne Style No. CL8425 Page" at bounding box center [803, 372] width 287 height 418
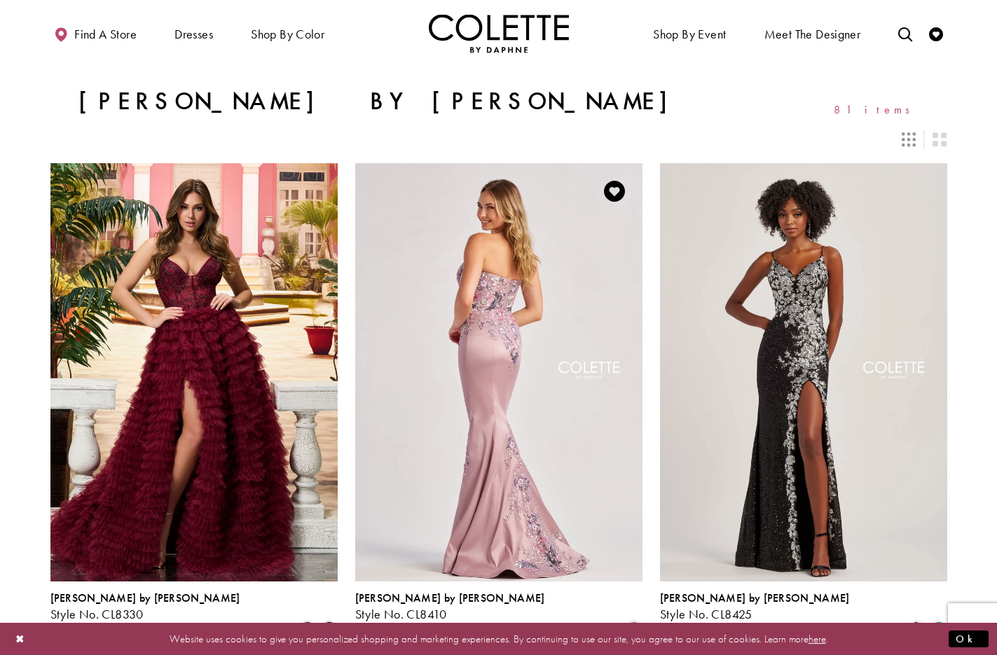
click at [499, 268] on img "Visit Colette by Daphne Style No. CL8410 Page" at bounding box center [498, 372] width 287 height 418
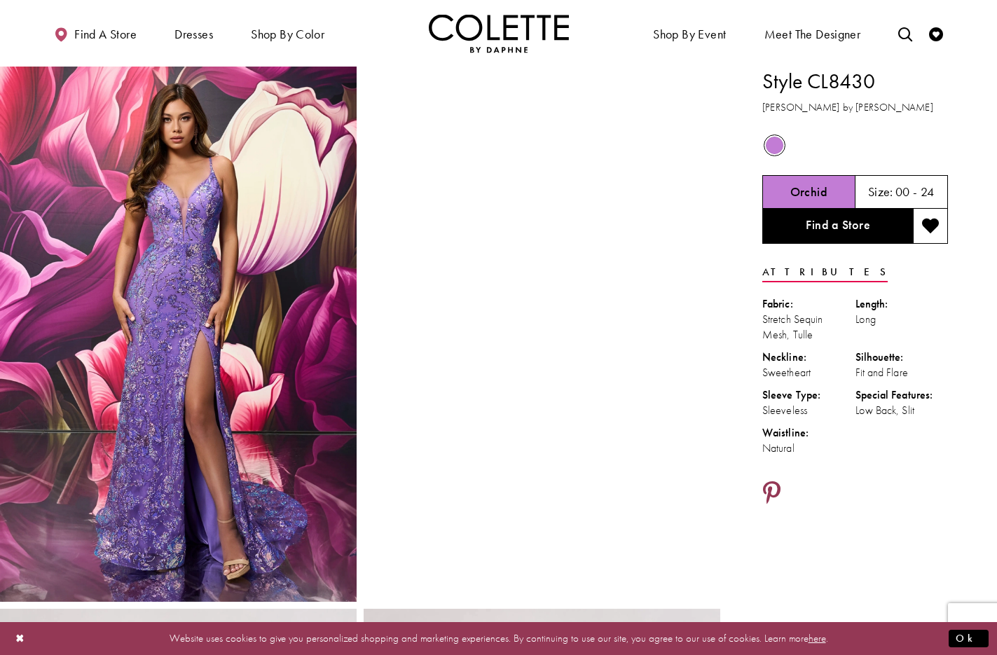
click at [773, 482] on icon "Share using Pinterest - Opens in new tab" at bounding box center [772, 494] width 18 height 25
click at [773, 486] on icon "Share using Pinterest - Opens in new tab" at bounding box center [772, 494] width 18 height 25
click at [772, 489] on icon "Share using Pinterest - Opens in new tab" at bounding box center [772, 494] width 18 height 25
click at [772, 484] on icon "Share using Pinterest - Opens in new tab" at bounding box center [772, 494] width 18 height 25
click at [770, 491] on icon "Share using Pinterest - Opens in new tab" at bounding box center [772, 494] width 18 height 25
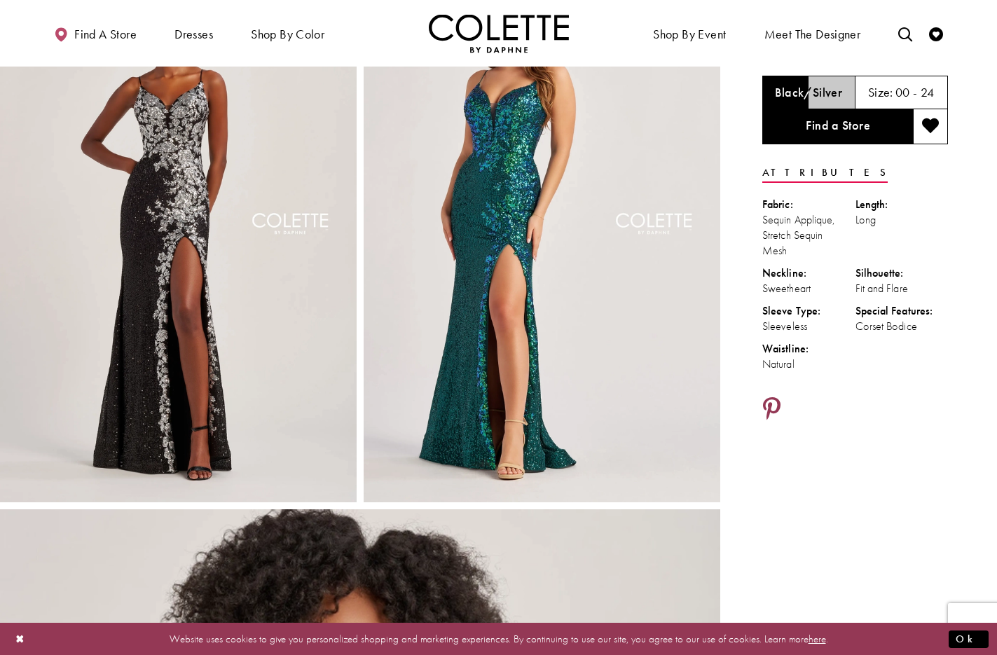
scroll to position [101, 0]
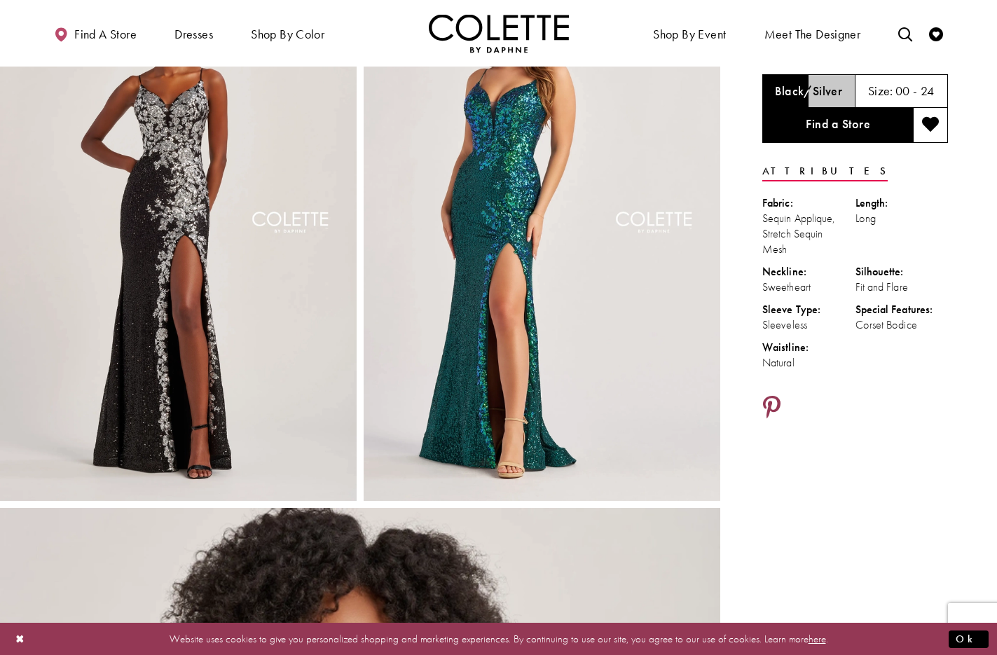
click at [772, 406] on icon "Share using Pinterest - Opens in new tab" at bounding box center [772, 408] width 18 height 25
click at [779, 398] on icon "Share using Pinterest - Opens in new tab" at bounding box center [772, 408] width 18 height 25
click at [775, 405] on icon "Share using Pinterest - Opens in new tab" at bounding box center [772, 408] width 18 height 25
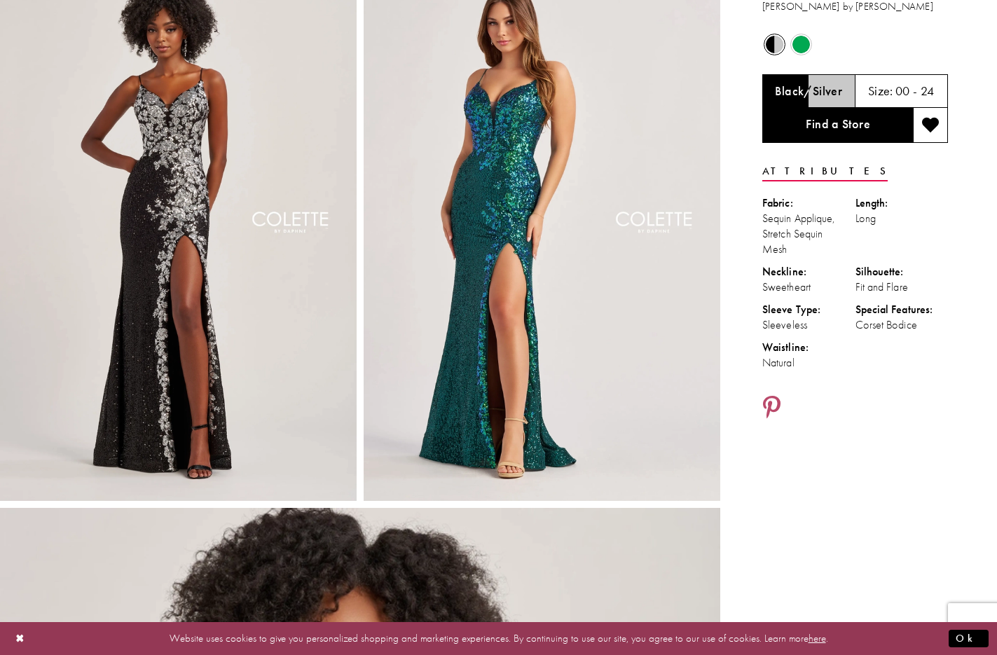
scroll to position [0, 0]
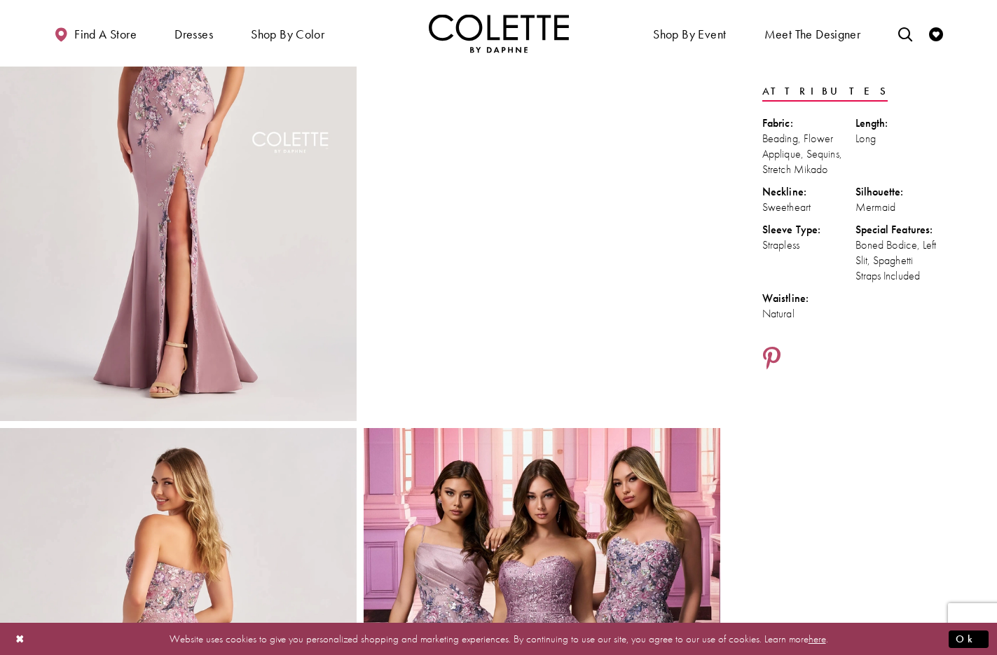
scroll to position [184, 0]
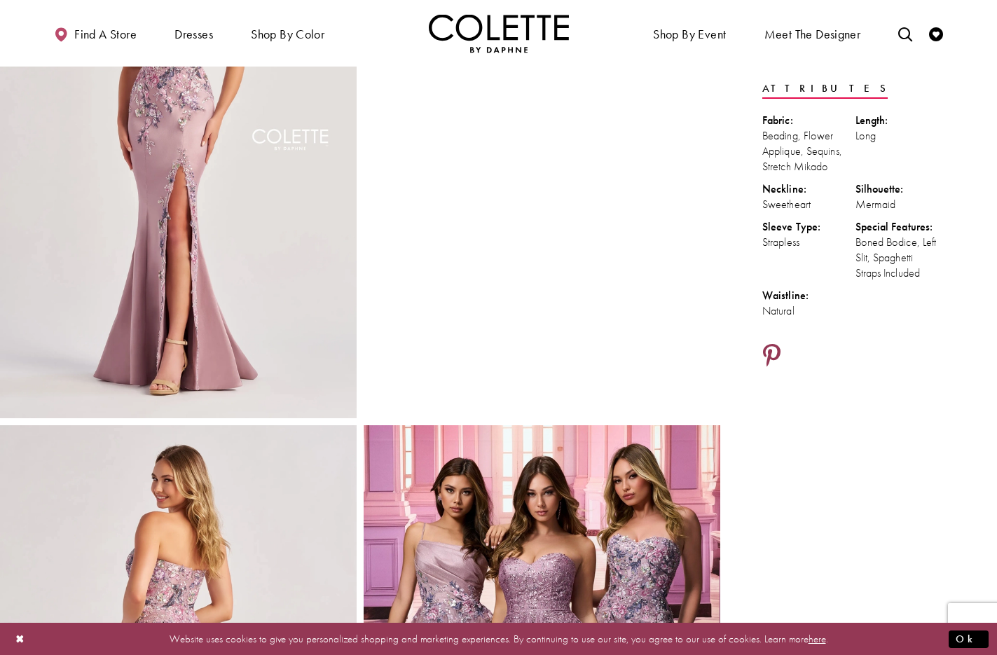
click at [780, 352] on icon "Share using Pinterest - Opens in new tab" at bounding box center [772, 356] width 18 height 25
click at [775, 350] on icon "Share using Pinterest - Opens in new tab" at bounding box center [772, 356] width 18 height 25
click at [771, 352] on icon "Share using Pinterest - Opens in new tab" at bounding box center [772, 356] width 18 height 25
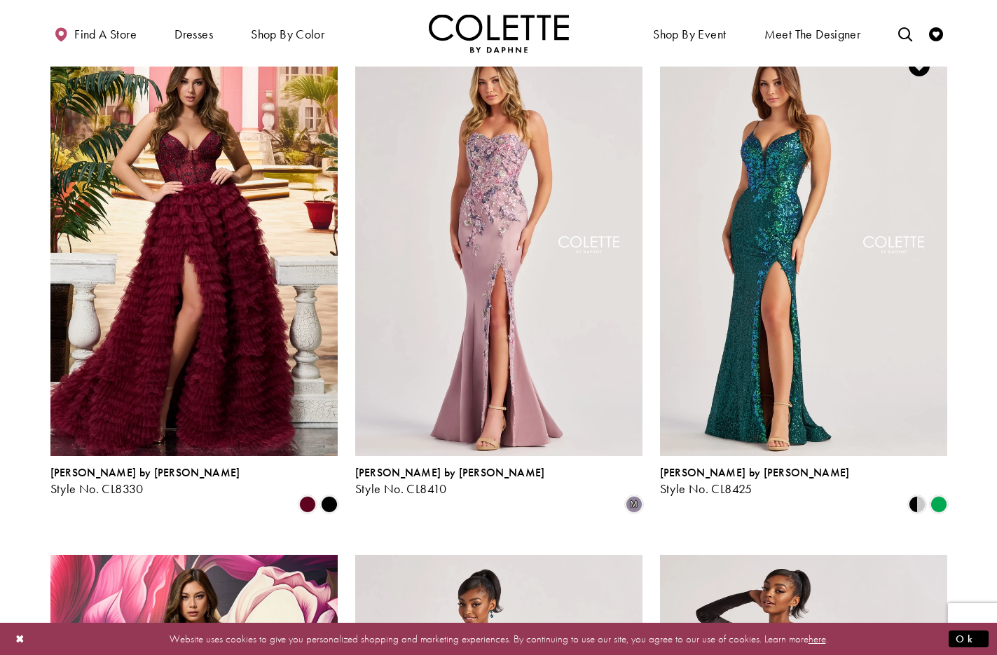
scroll to position [393, 0]
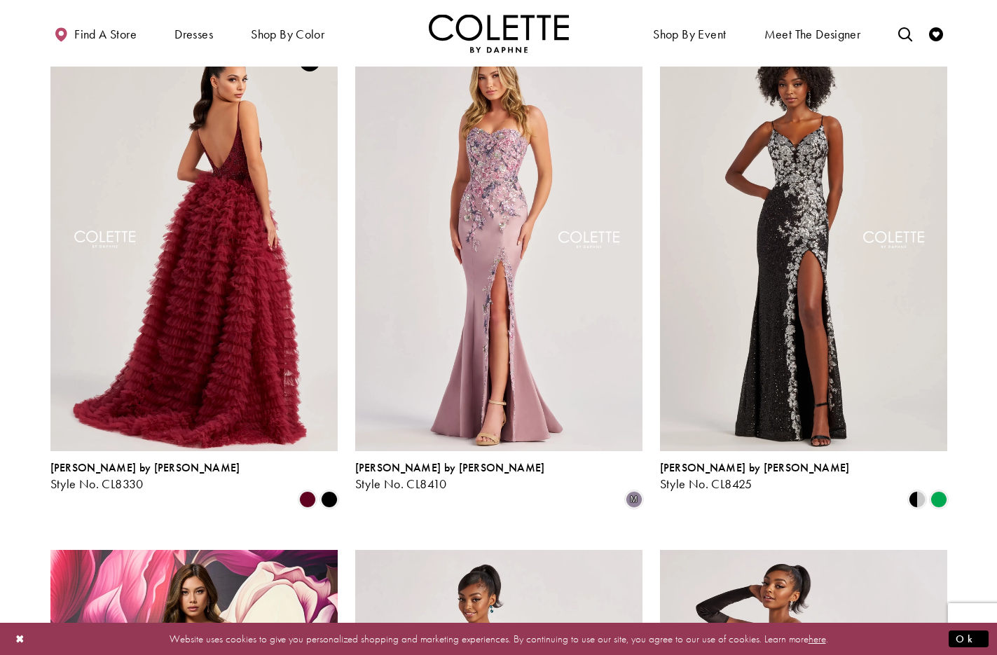
click at [152, 182] on img "Visit Colette by Daphne Style No. CL8330 Page" at bounding box center [193, 242] width 287 height 418
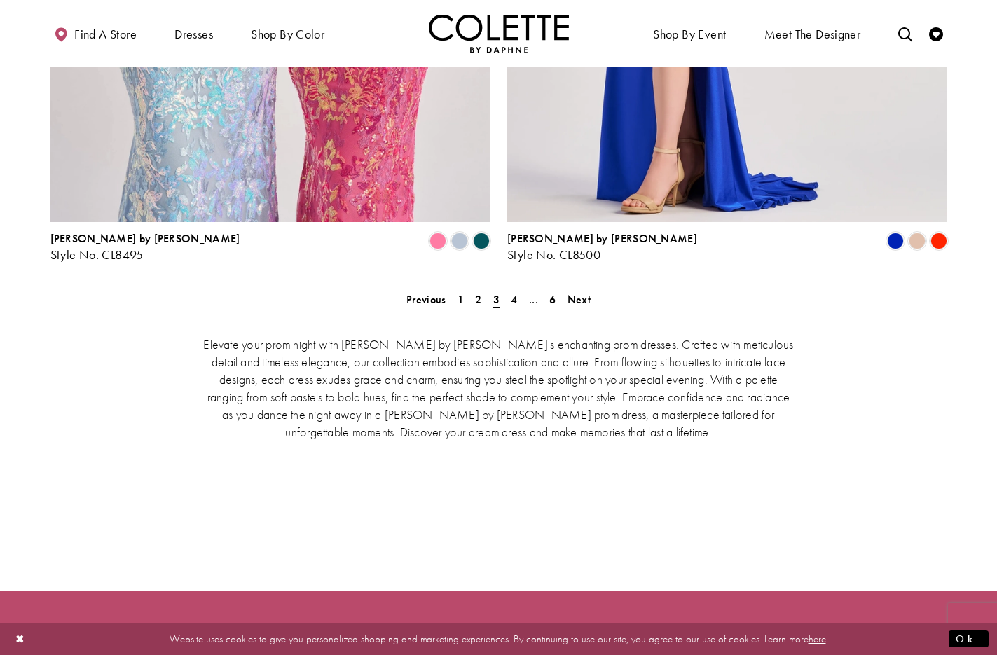
scroll to position [2908, 0]
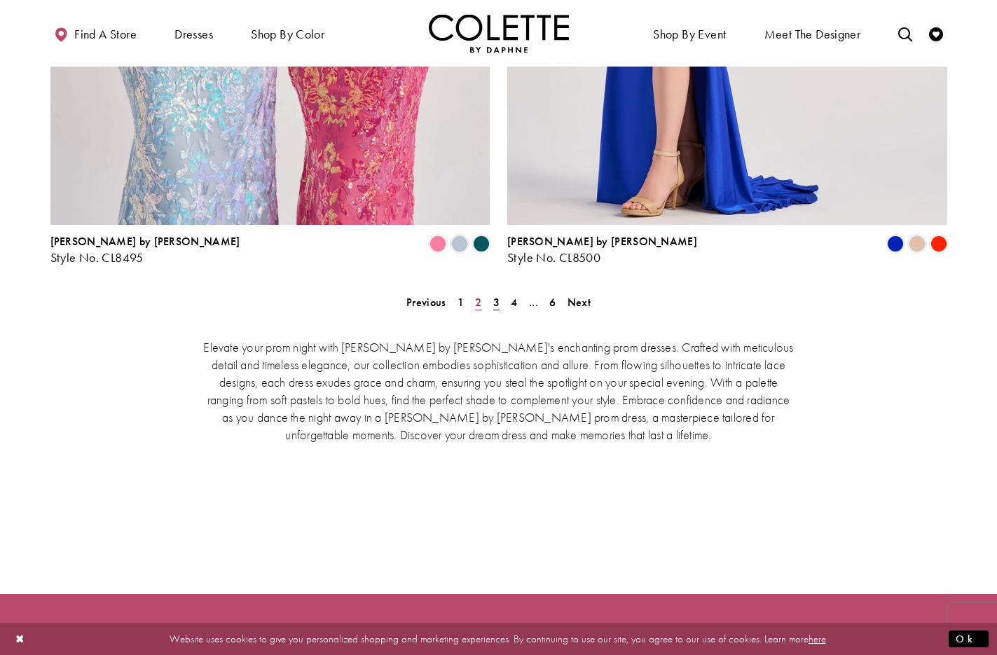
click at [481, 295] on span "2" at bounding box center [478, 302] width 6 height 15
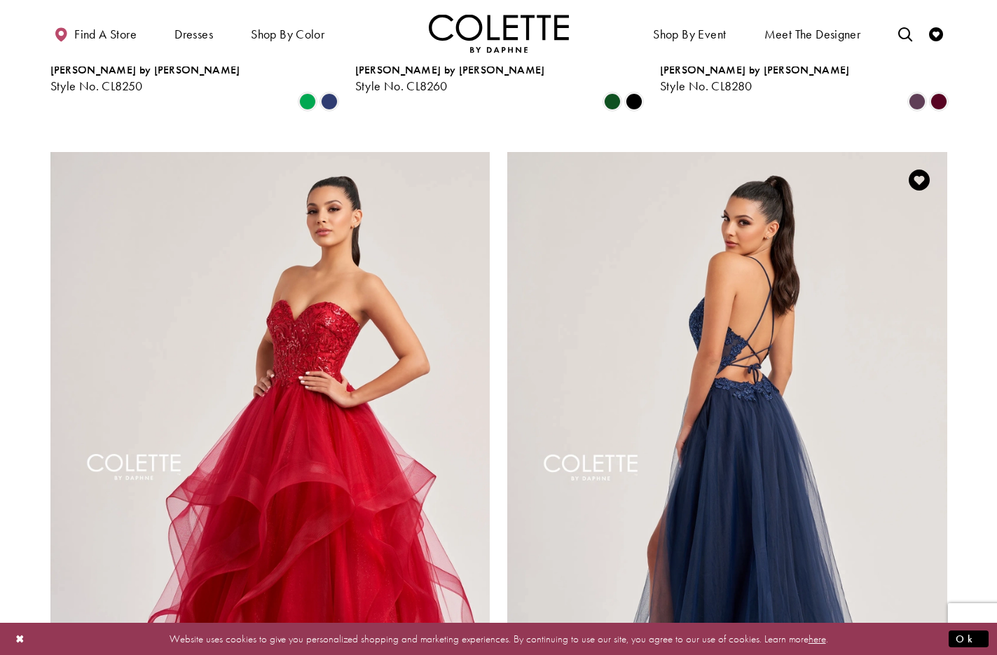
click at [732, 287] on img "Visit Colette by Daphne Style No. CL8320 Page" at bounding box center [727, 472] width 440 height 640
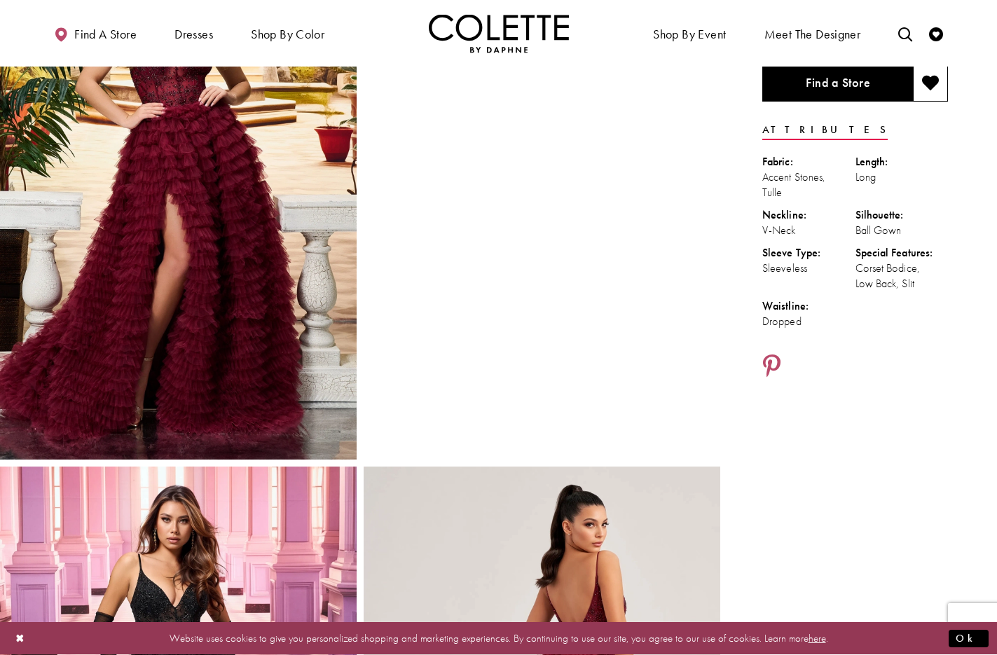
scroll to position [146, 0]
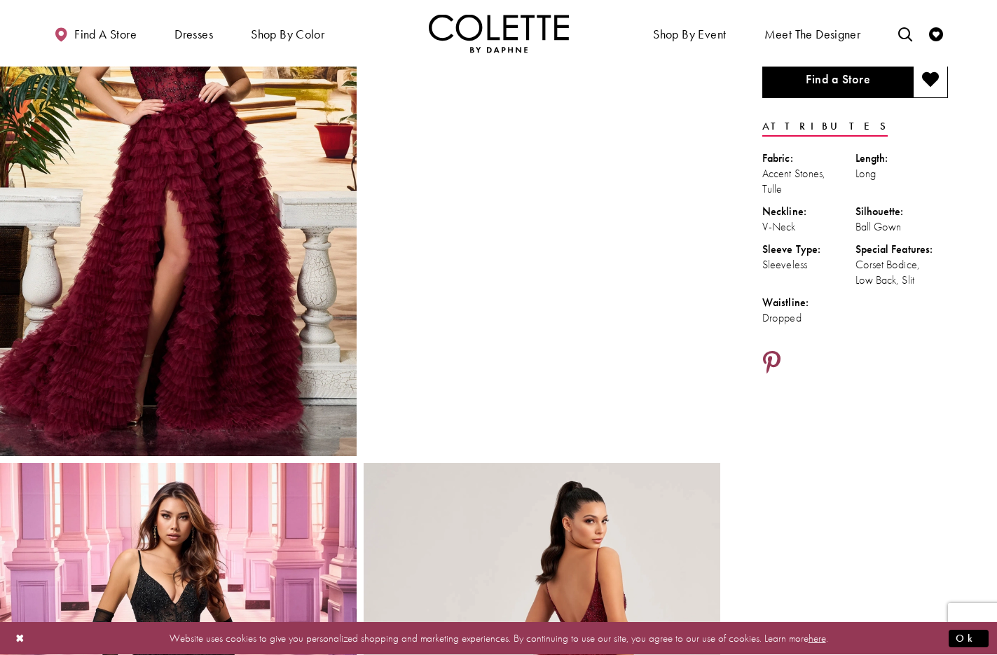
click at [777, 358] on icon "Share using Pinterest - Opens in new tab" at bounding box center [772, 363] width 18 height 25
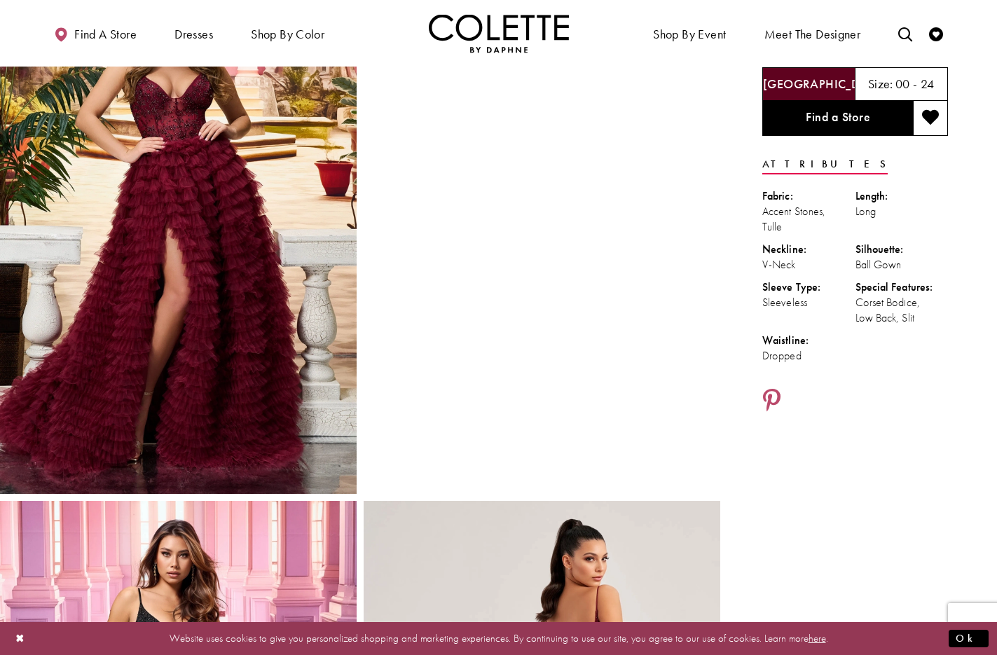
scroll to position [102, 0]
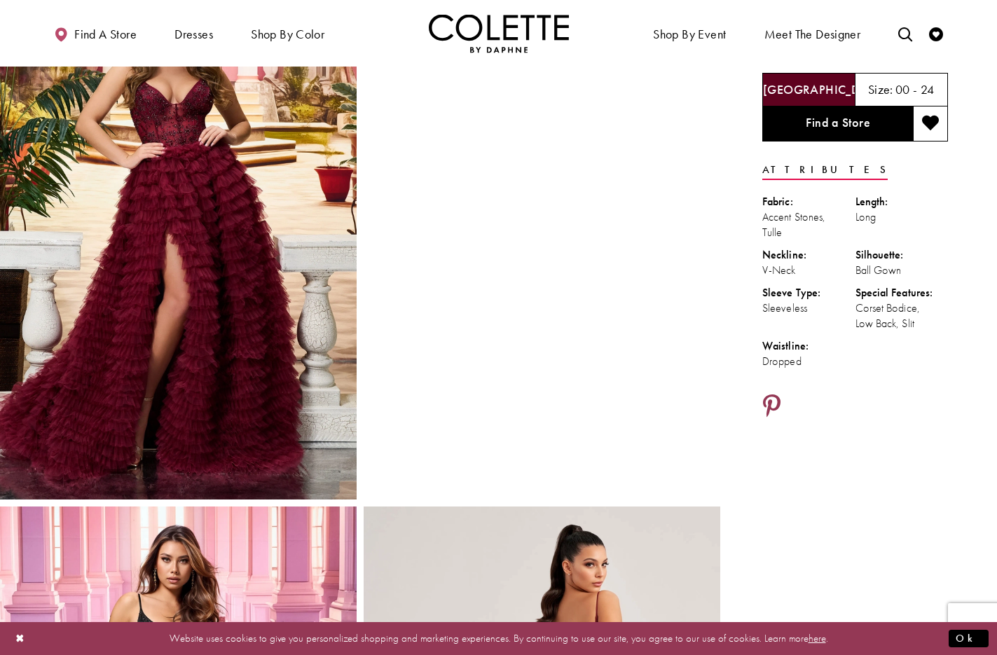
click at [772, 402] on icon "Share using Pinterest - Opens in new tab" at bounding box center [772, 407] width 18 height 25
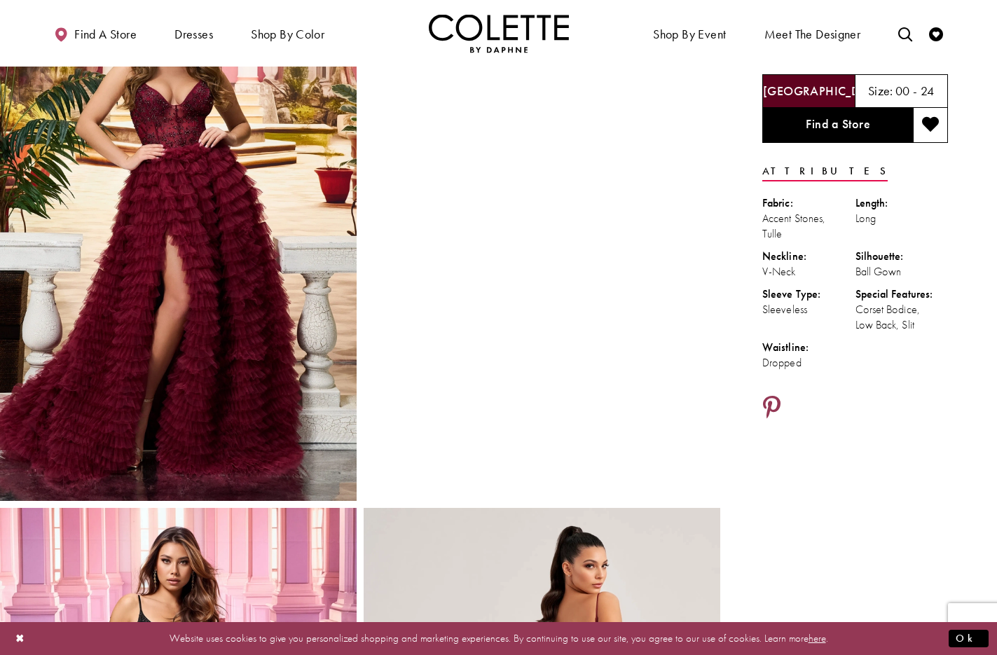
click at [775, 403] on icon "Share using Pinterest - Opens in new tab" at bounding box center [772, 408] width 18 height 25
click at [779, 405] on icon "Share using Pinterest - Opens in new tab" at bounding box center [772, 408] width 18 height 25
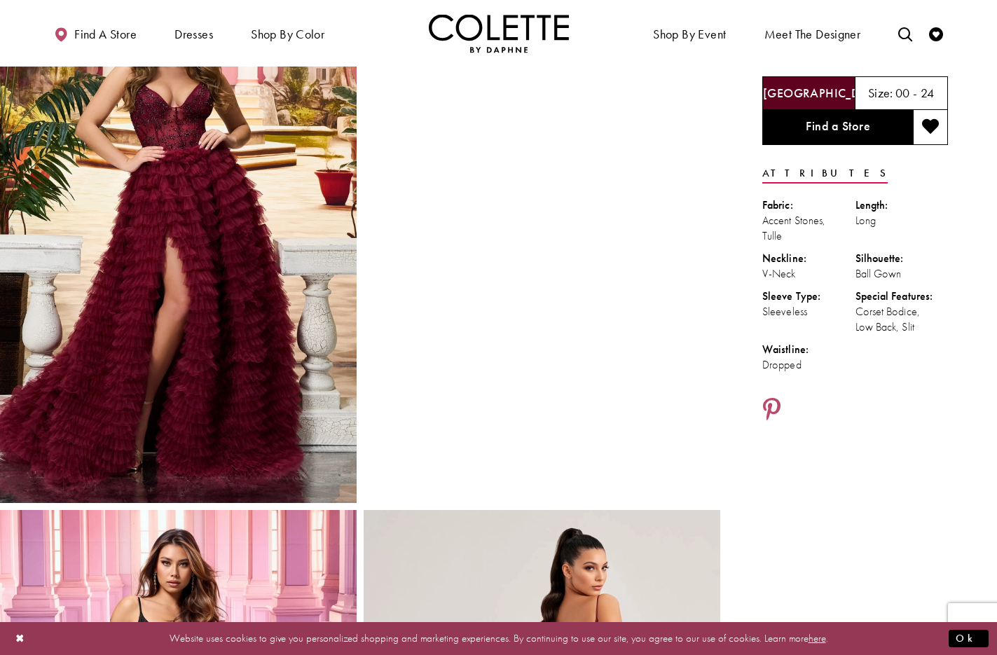
scroll to position [98, 0]
click at [773, 404] on icon "Share using Pinterest - Opens in new tab" at bounding box center [772, 411] width 18 height 25
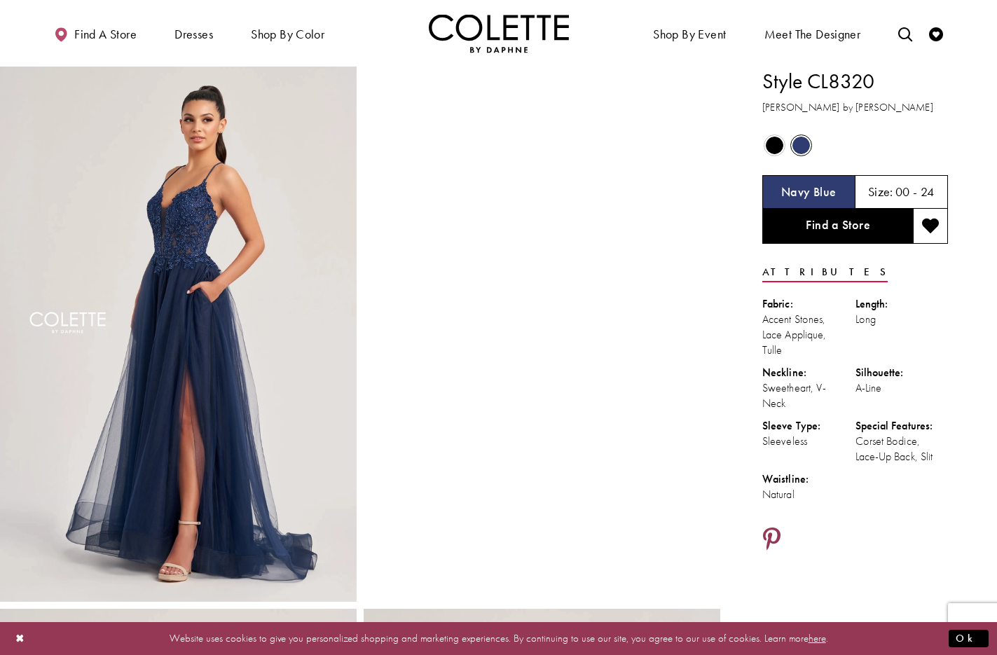
click at [774, 531] on icon "Share using Pinterest - Opens in new tab" at bounding box center [772, 540] width 18 height 25
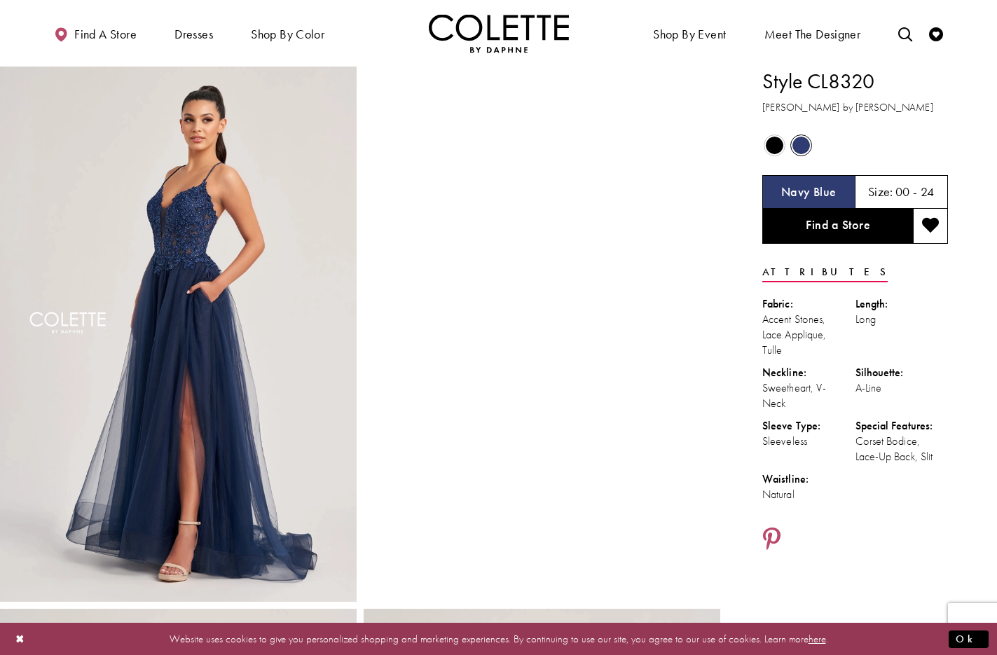
scroll to position [6, 0]
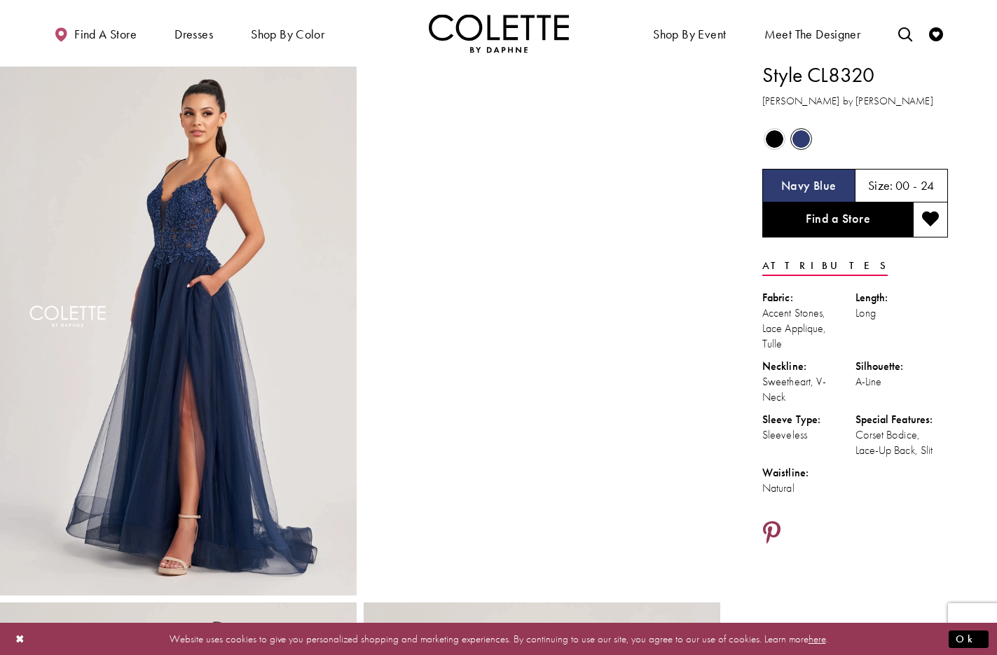
click at [776, 524] on icon "Share using Pinterest - Opens in new tab" at bounding box center [772, 533] width 18 height 25
click at [774, 526] on icon "Share using Pinterest - Opens in new tab" at bounding box center [772, 533] width 18 height 25
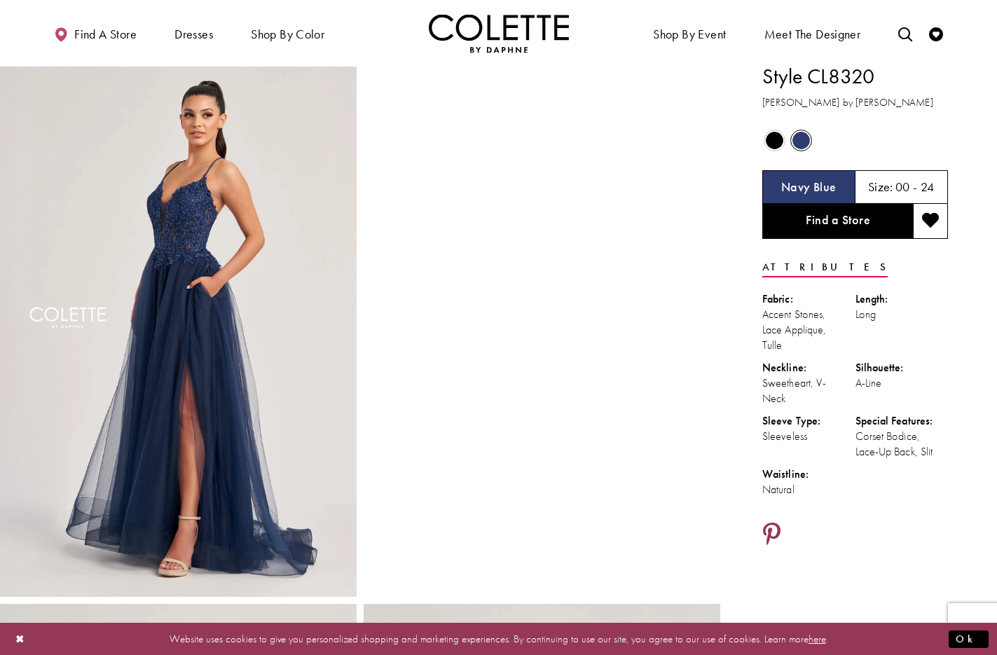
click at [779, 527] on icon "Share using Pinterest - Opens in new tab" at bounding box center [772, 535] width 18 height 25
click at [770, 532] on icon "Share using Pinterest - Opens in new tab" at bounding box center [772, 535] width 18 height 25
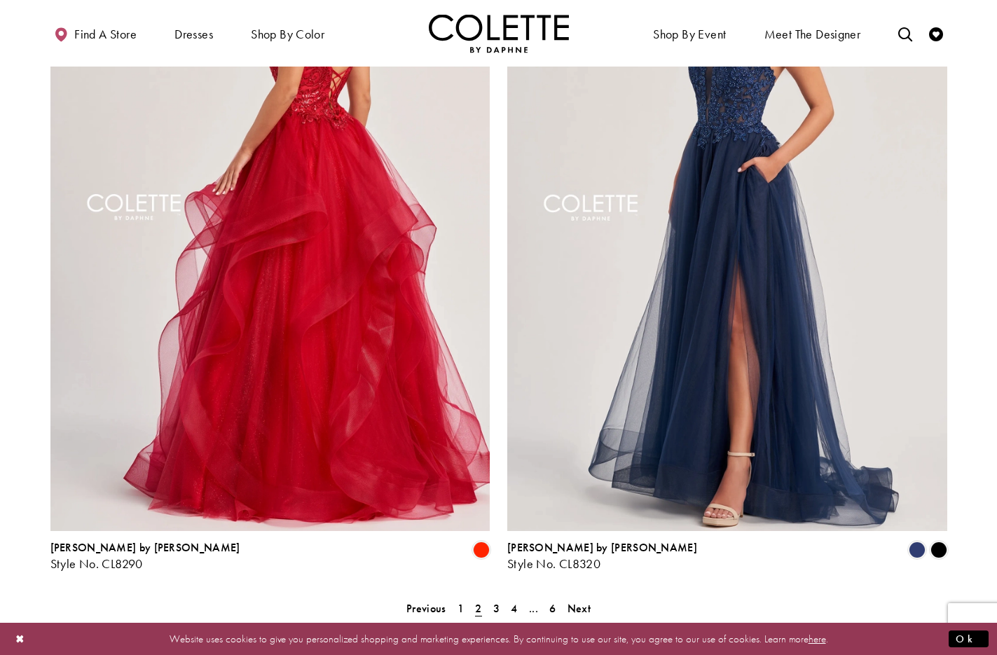
scroll to position [2603, 0]
click at [349, 200] on img "Visit Colette by Daphne Style No. CL8290 Page" at bounding box center [270, 211] width 440 height 640
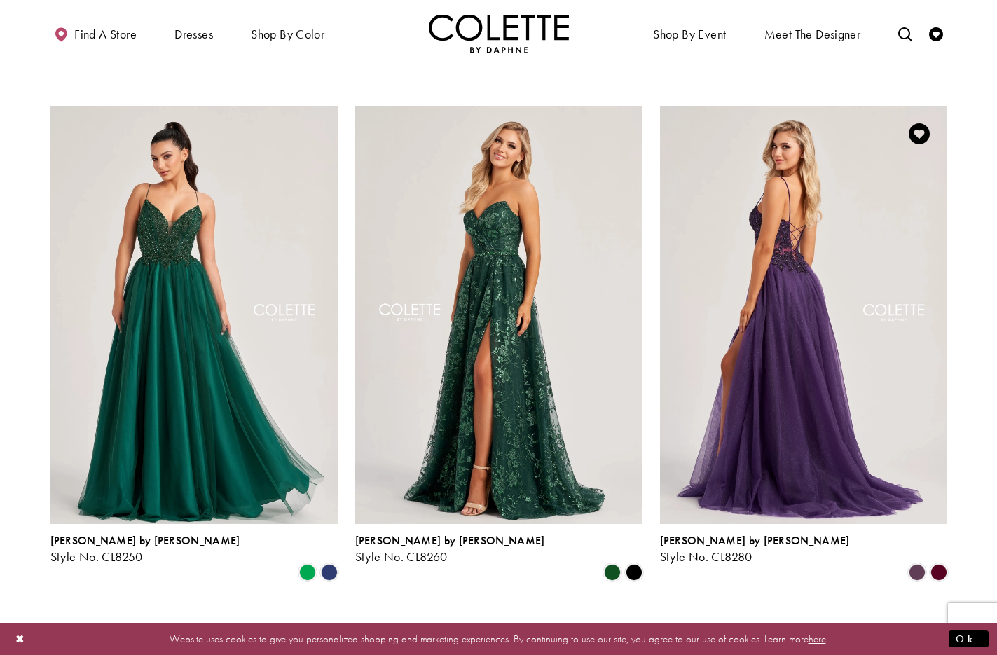
scroll to position [1870, 0]
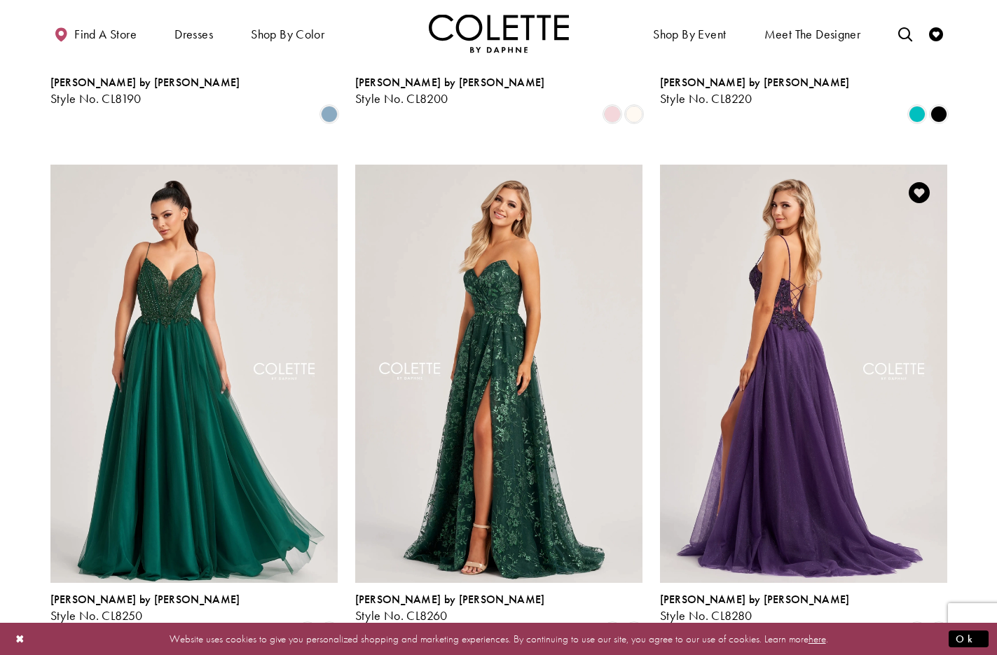
click at [815, 220] on img "Visit Colette by Daphne Style No. CL8280 Page" at bounding box center [803, 374] width 287 height 418
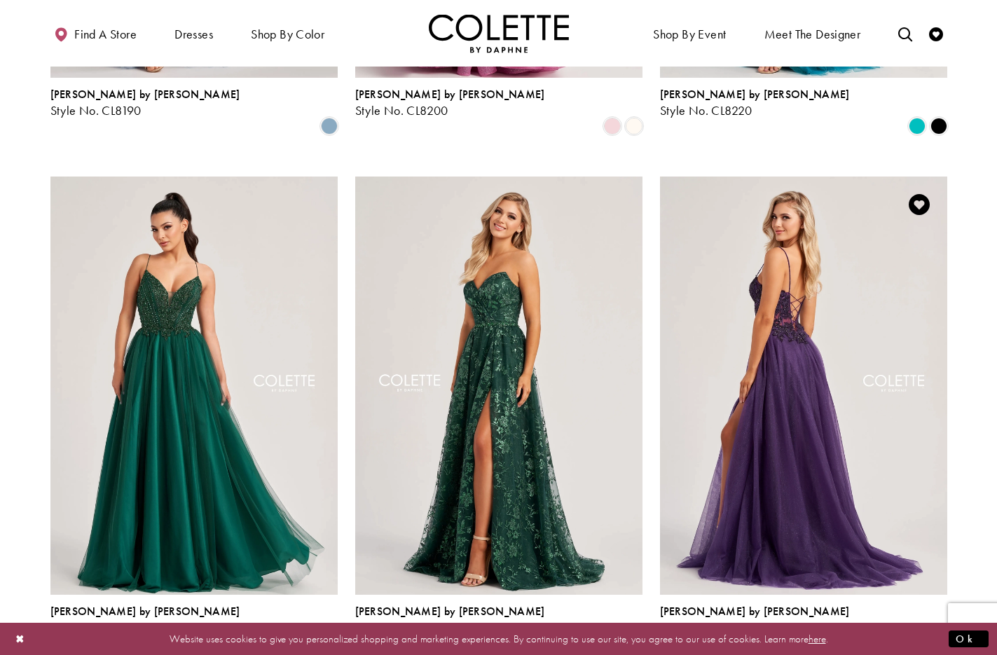
scroll to position [1799, 0]
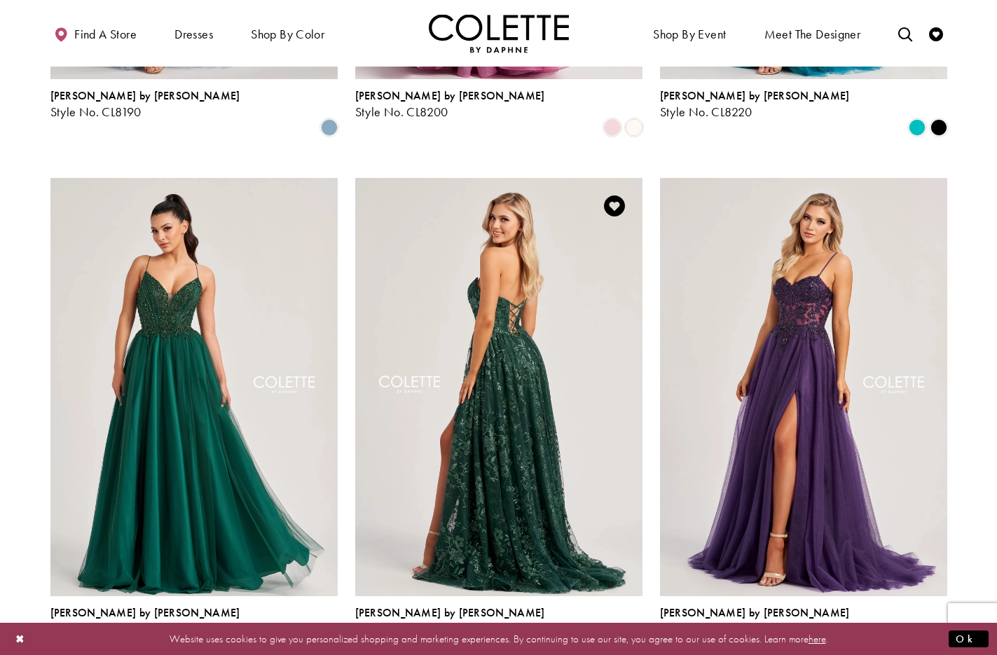
click at [437, 200] on img "Visit Colette by Daphne Style No. CL8260 Page" at bounding box center [498, 387] width 287 height 418
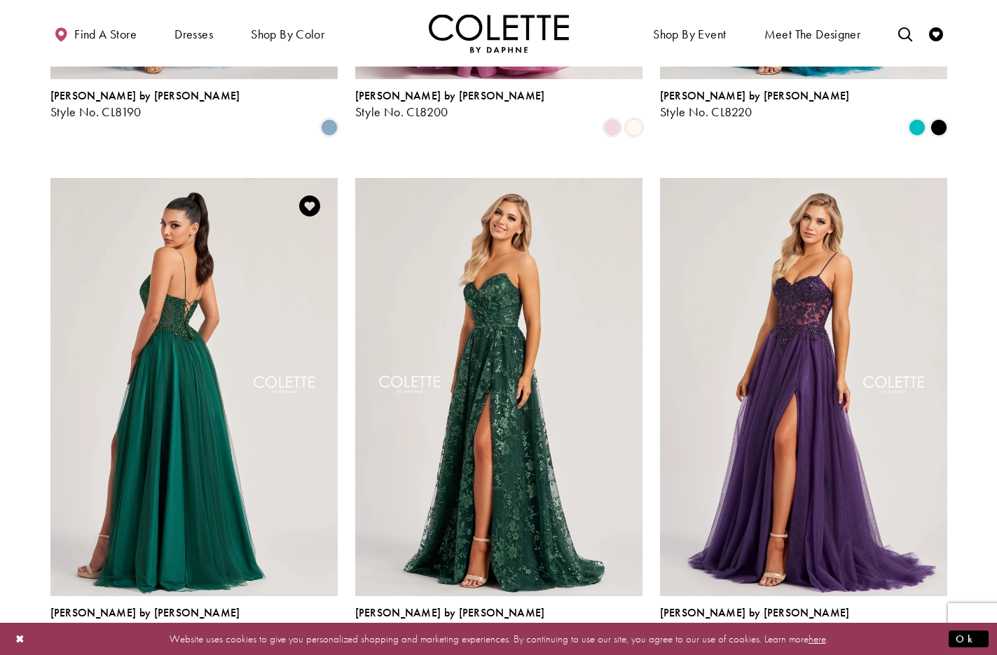
click at [186, 245] on img "Visit Colette by Daphne Style No. CL8250 Page" at bounding box center [193, 387] width 287 height 418
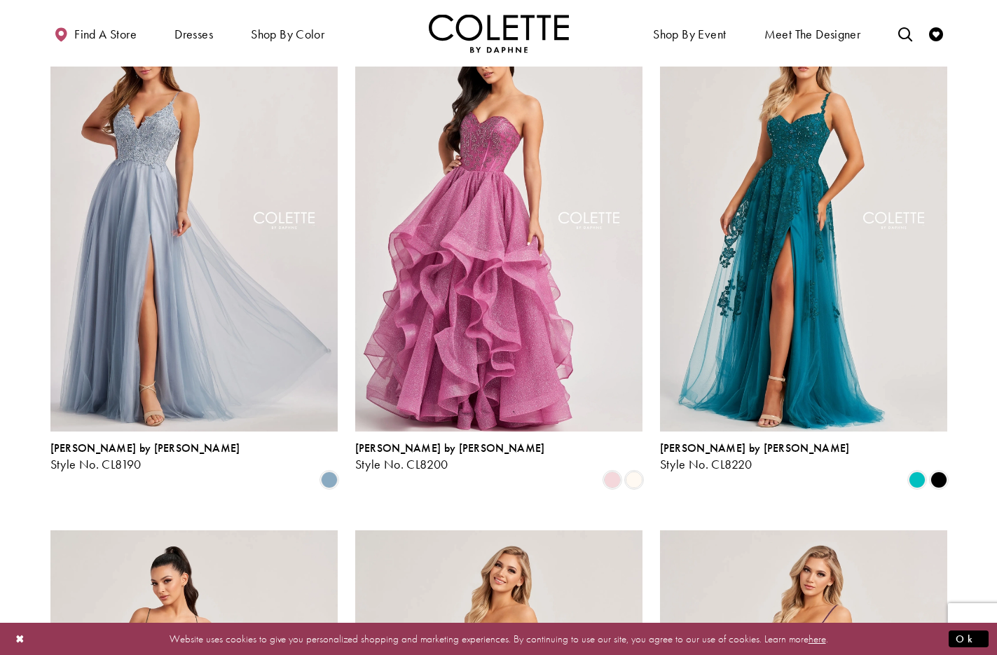
scroll to position [1442, 0]
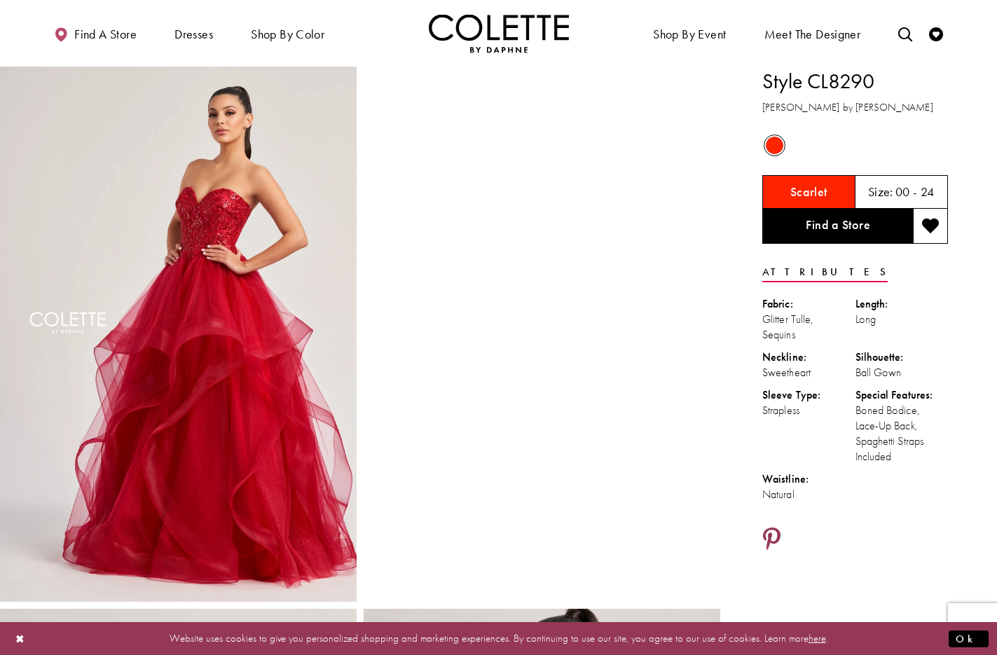
click at [773, 535] on icon "Share using Pinterest - Opens in new tab" at bounding box center [772, 540] width 18 height 25
click at [773, 536] on icon "Share using Pinterest - Opens in new tab" at bounding box center [772, 540] width 18 height 25
click at [779, 535] on icon "Share using Pinterest - Opens in new tab" at bounding box center [772, 540] width 18 height 25
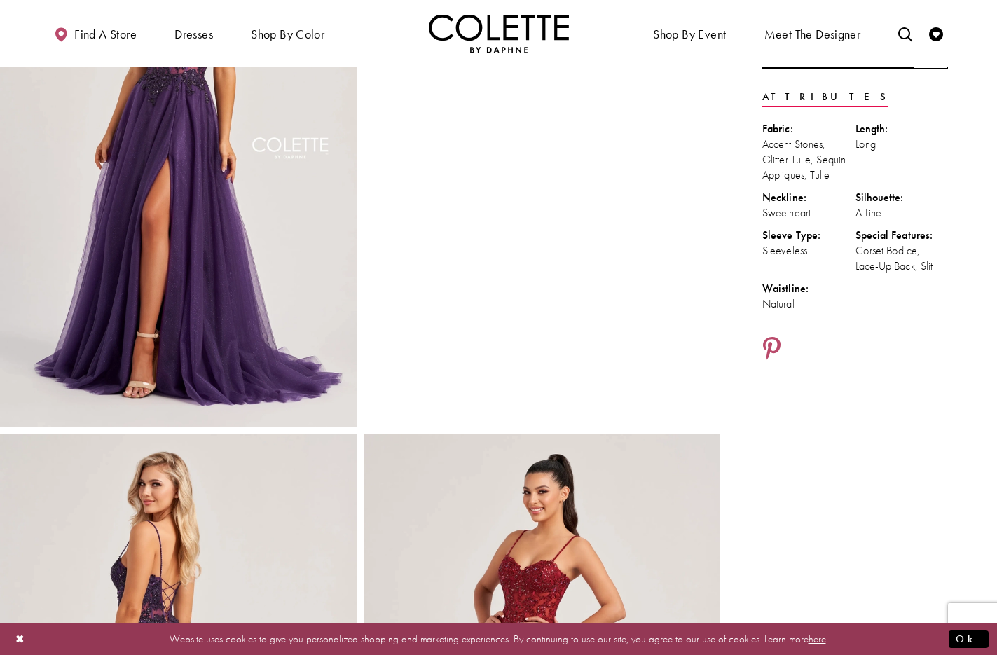
scroll to position [179, 0]
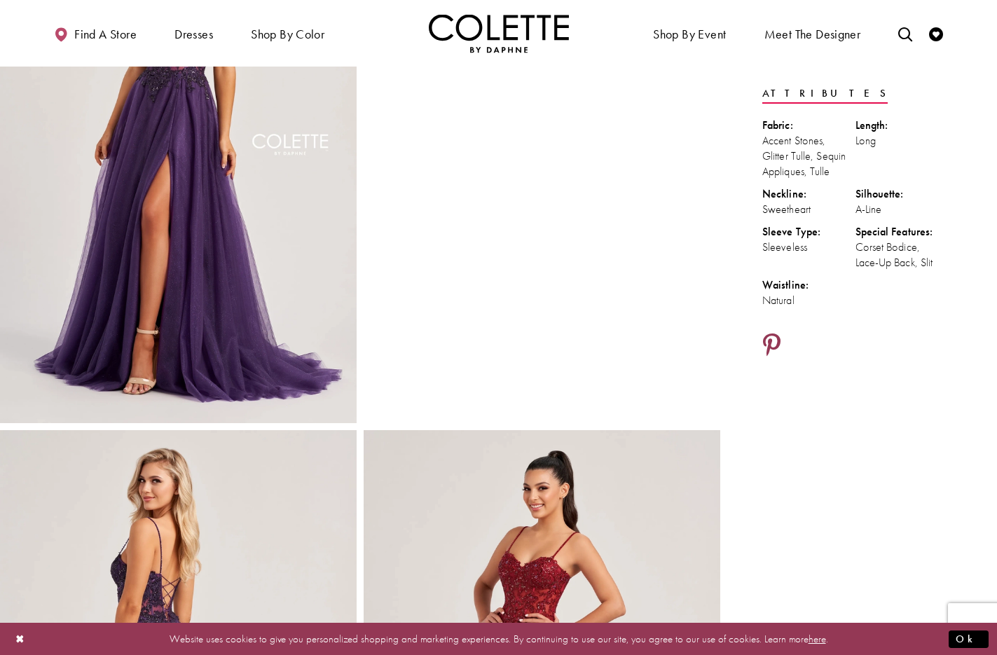
click at [771, 336] on icon "Share using Pinterest - Opens in new tab" at bounding box center [772, 346] width 18 height 25
click at [776, 338] on icon "Share using Pinterest - Opens in new tab" at bounding box center [772, 346] width 18 height 25
drag, startPoint x: 775, startPoint y: 342, endPoint x: 798, endPoint y: 348, distance: 23.1
click at [775, 342] on icon "Share using Pinterest - Opens in new tab" at bounding box center [772, 346] width 18 height 25
click at [777, 339] on icon "Share using Pinterest - Opens in new tab" at bounding box center [772, 346] width 18 height 25
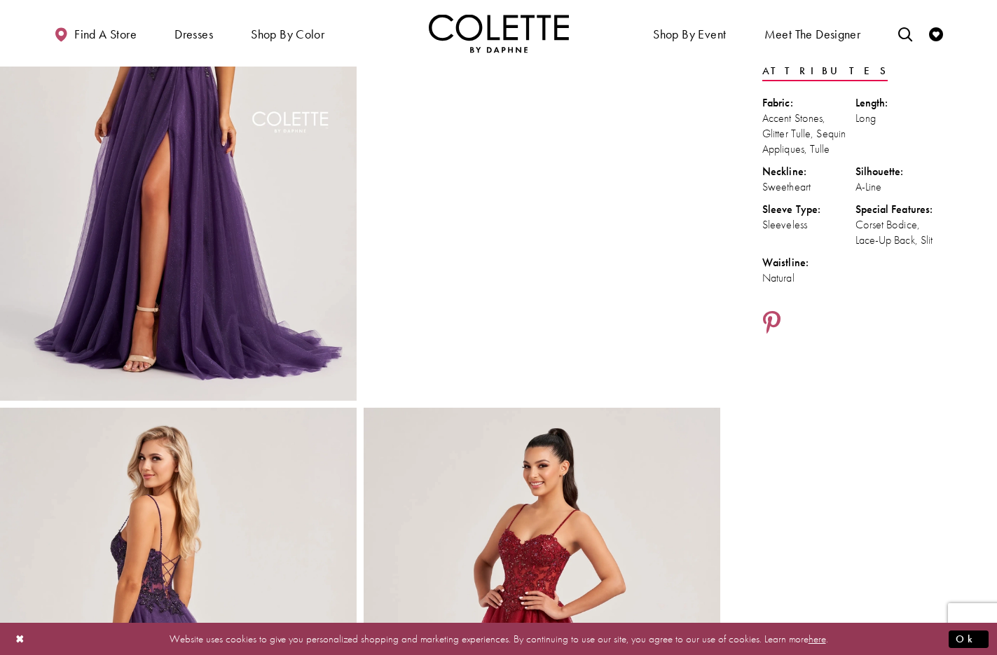
scroll to position [198, 0]
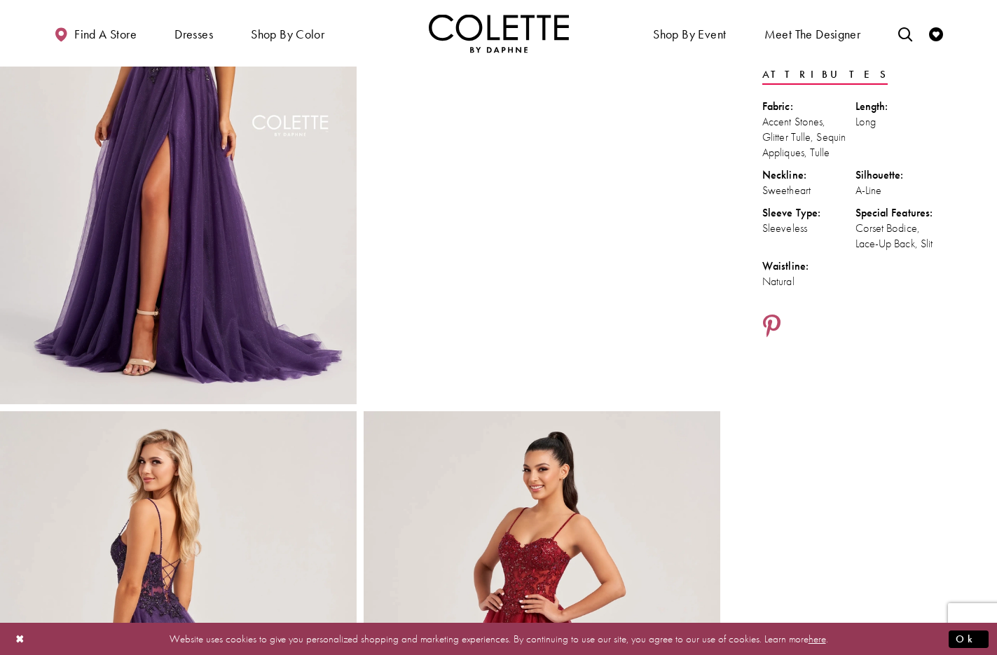
drag, startPoint x: 378, startPoint y: 29, endPoint x: 395, endPoint y: 5, distance: 29.7
click at [379, 28] on ul "Find a store Dresses Dresses Occasion DAF'S FAVES EVENING DRESSES LONG DRESSES" at bounding box center [267, 33] width 463 height 39
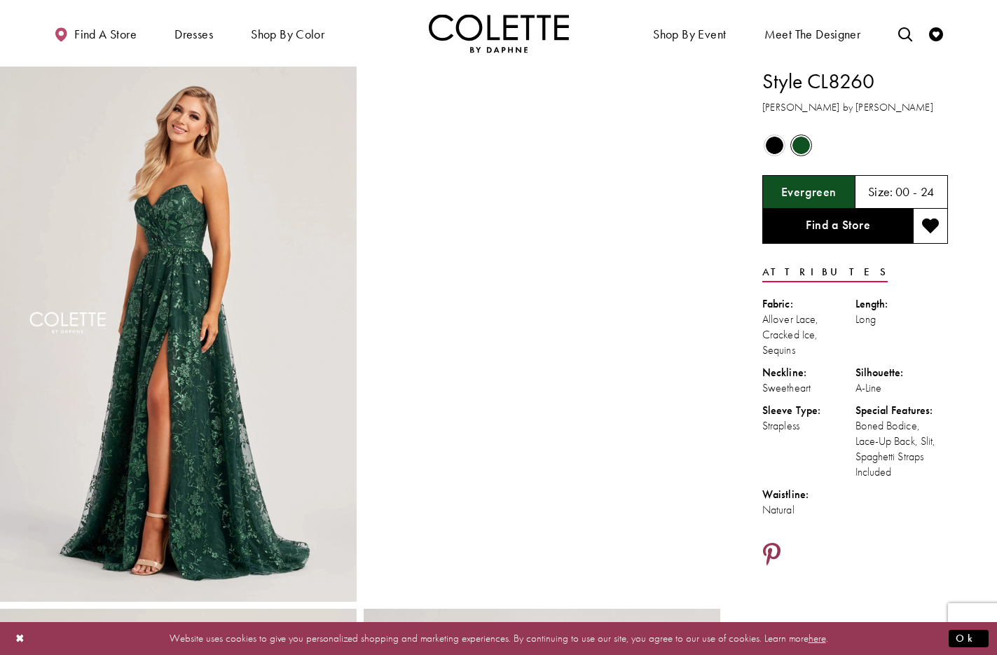
click at [772, 549] on icon "Share using Pinterest - Opens in new tab" at bounding box center [772, 555] width 18 height 25
click at [771, 550] on icon "Share using Pinterest - Opens in new tab" at bounding box center [772, 555] width 18 height 25
click at [775, 552] on icon "Share using Pinterest - Opens in new tab" at bounding box center [772, 555] width 18 height 25
click at [771, 548] on icon "Share using Pinterest - Opens in new tab" at bounding box center [772, 555] width 18 height 25
click at [773, 548] on icon "Share using Pinterest - Opens in new tab" at bounding box center [772, 555] width 18 height 25
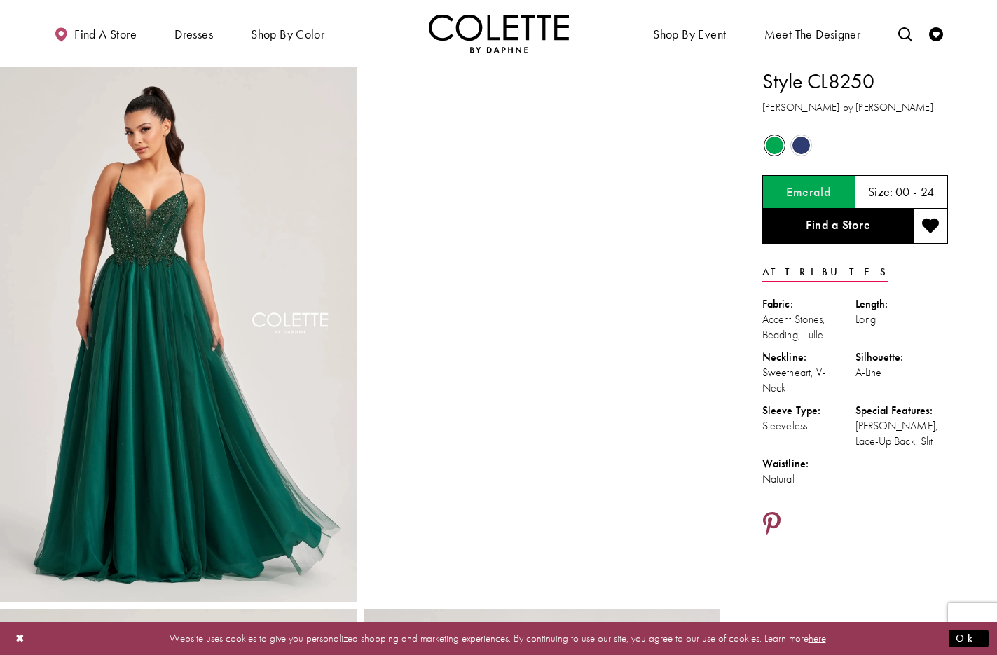
click at [775, 516] on icon "Share using Pinterest - Opens in new tab" at bounding box center [772, 524] width 18 height 25
click at [772, 519] on icon "Share using Pinterest - Opens in new tab" at bounding box center [772, 524] width 18 height 25
click at [770, 519] on icon "Share using Pinterest - Opens in new tab" at bounding box center [772, 524] width 18 height 25
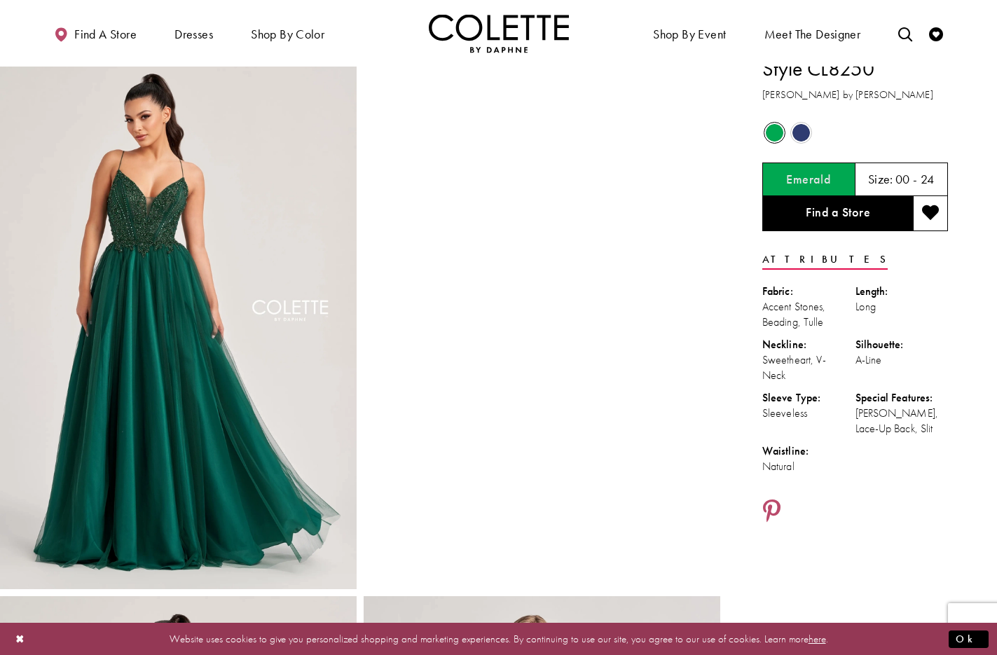
scroll to position [14, 0]
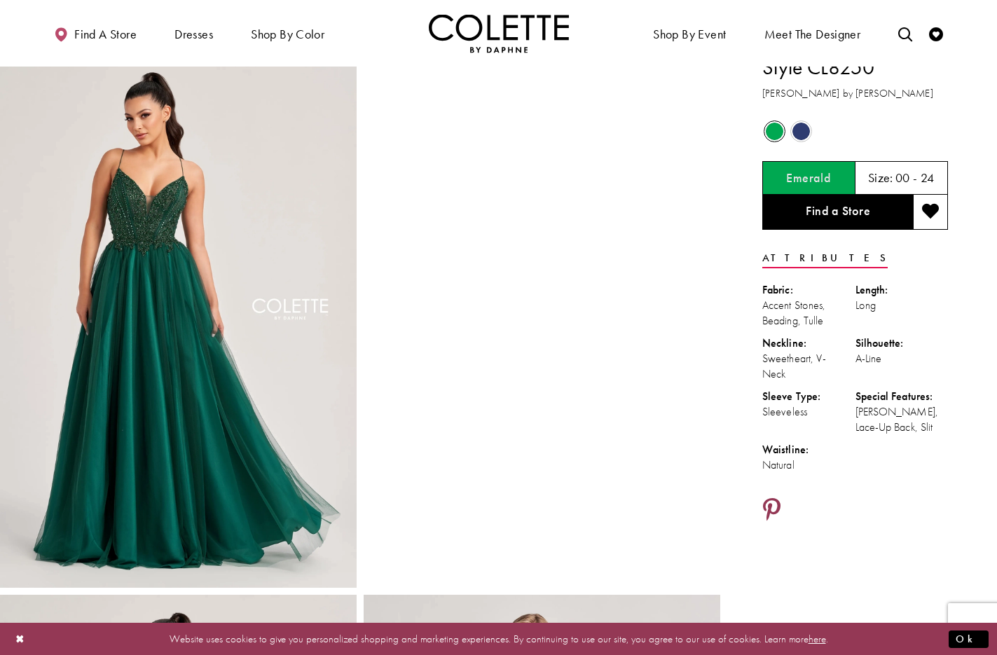
click at [772, 503] on icon "Share using Pinterest - Opens in new tab" at bounding box center [772, 510] width 18 height 25
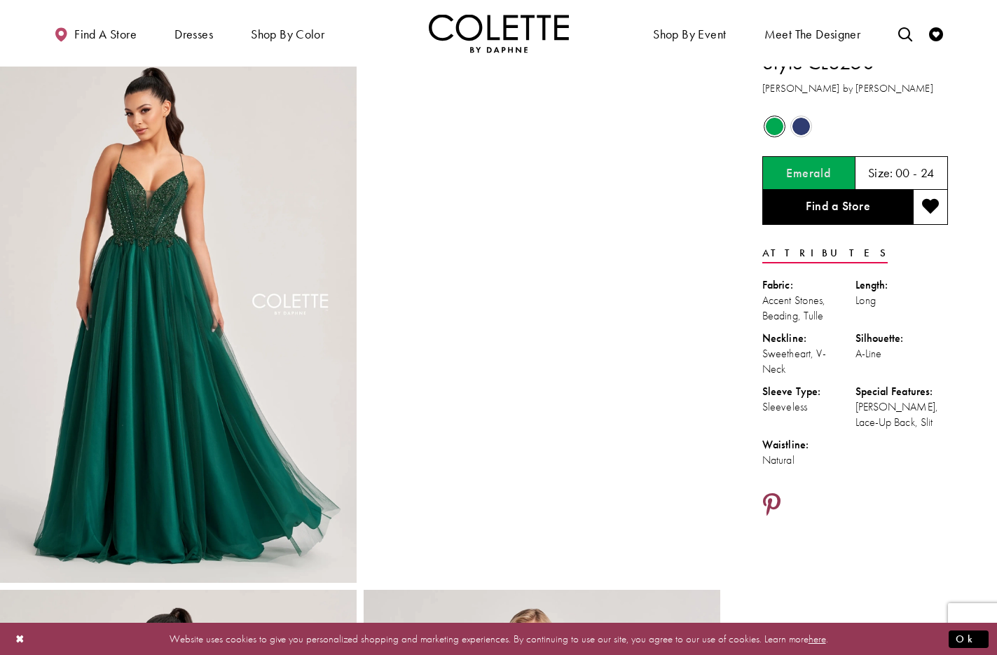
click at [769, 497] on icon "Share using Pinterest - Opens in new tab" at bounding box center [772, 505] width 18 height 25
